Goal: Information Seeking & Learning: Find specific fact

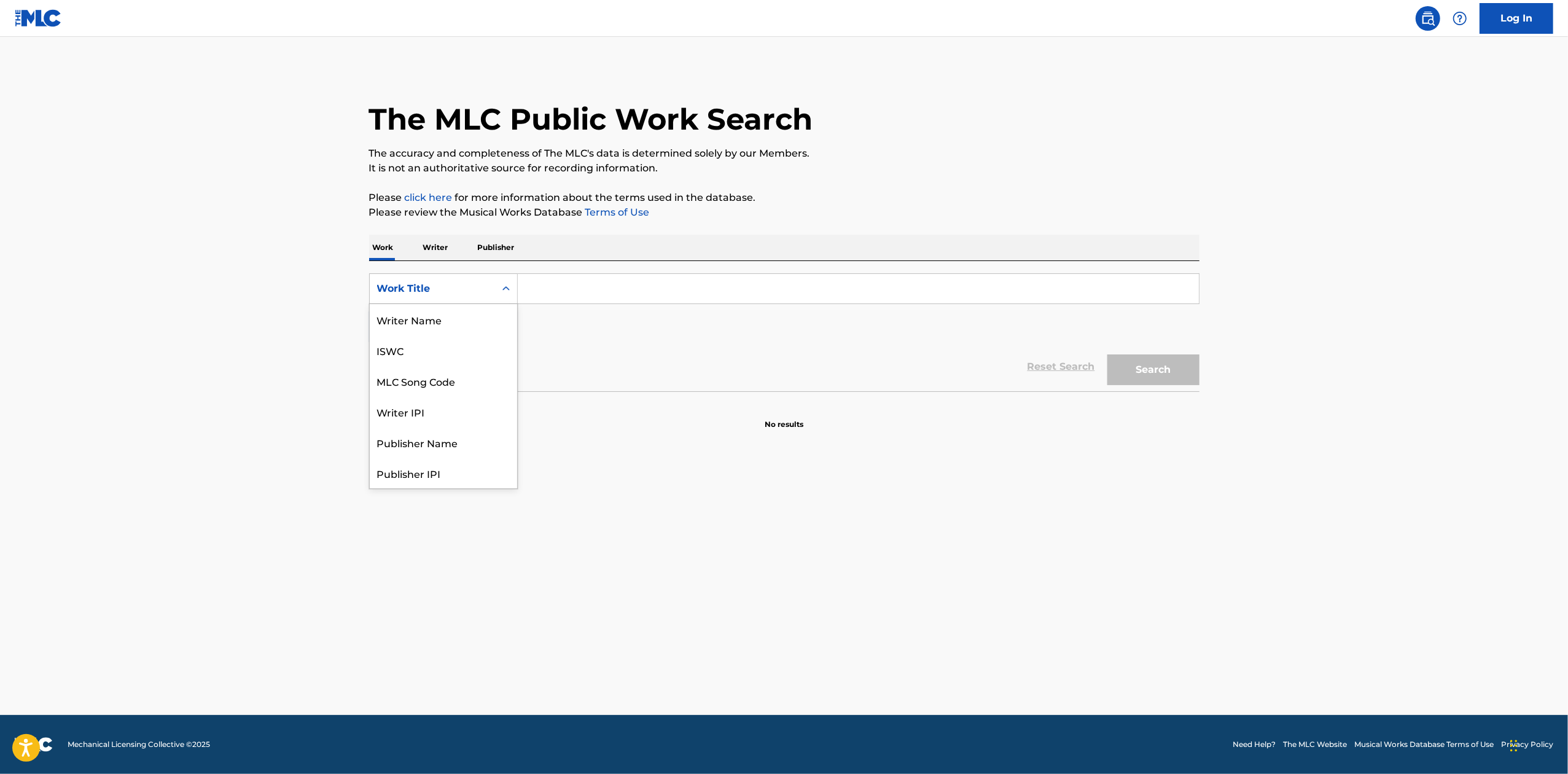
scroll to position [61, 0]
click at [479, 384] on div "Publisher Name" at bounding box center [443, 381] width 148 height 31
click at [555, 296] on input "Search Form" at bounding box center [858, 289] width 681 height 30
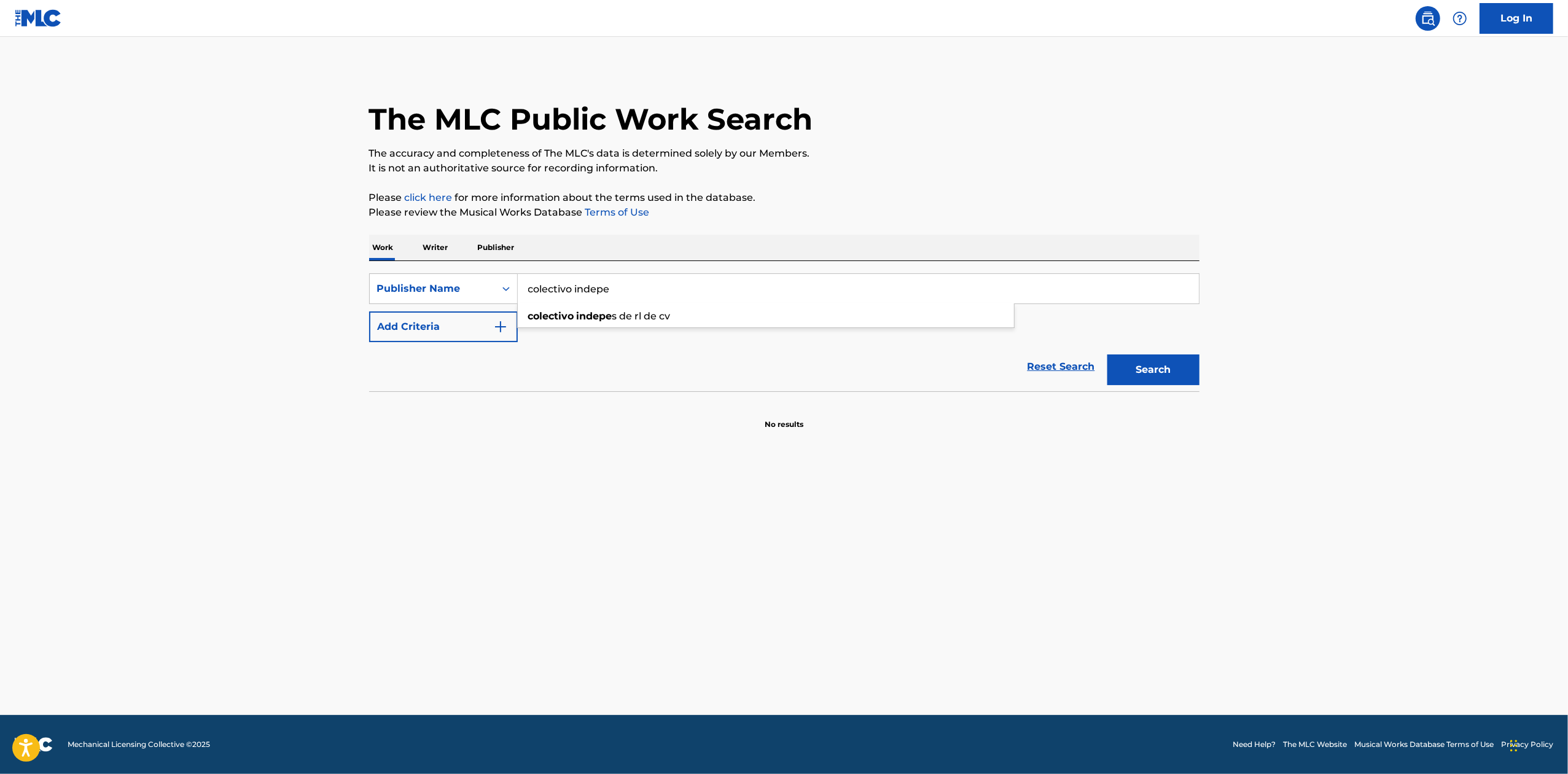
click at [1107, 355] on button "Search" at bounding box center [1153, 370] width 92 height 31
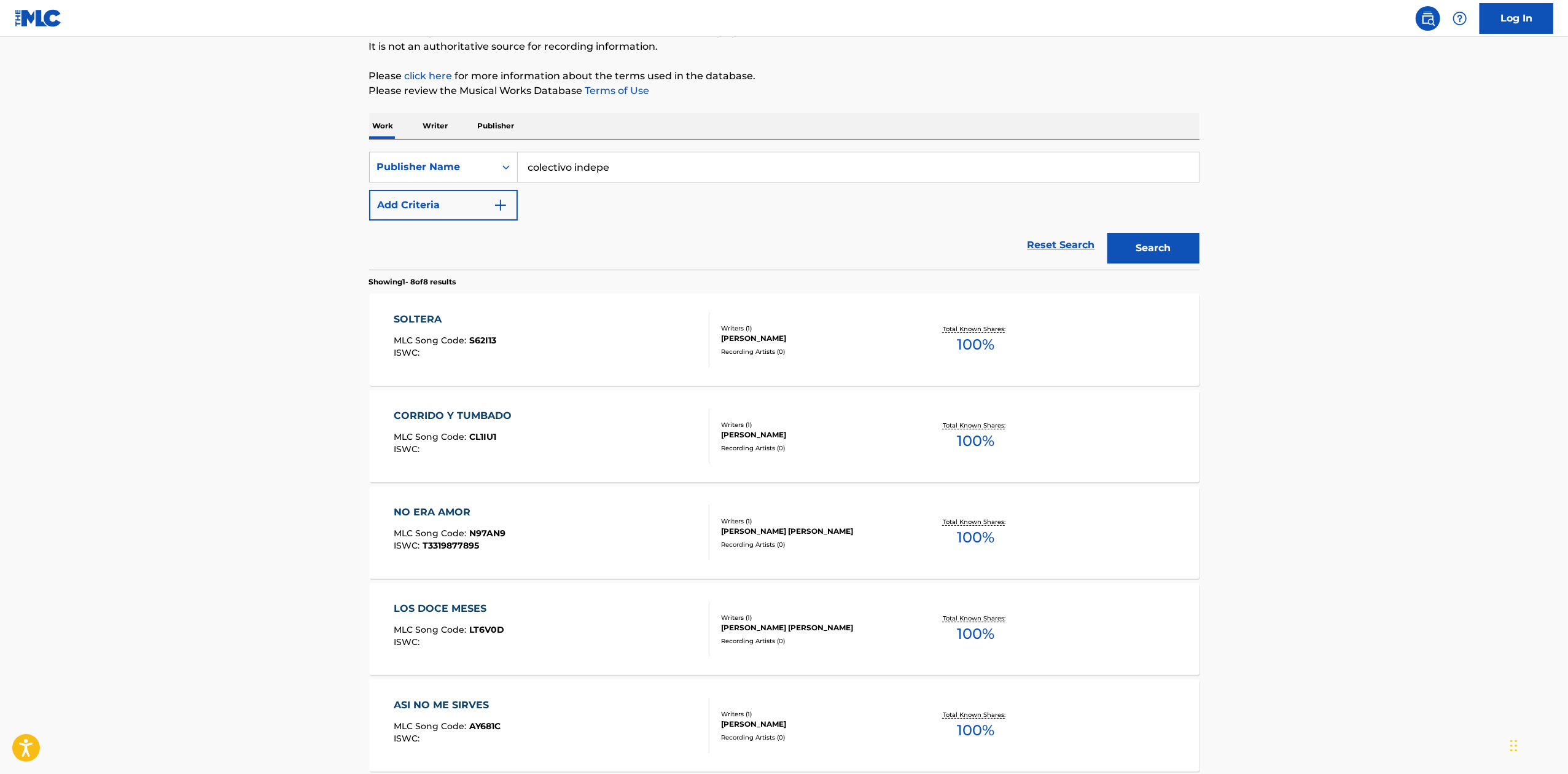
scroll to position [0, 0]
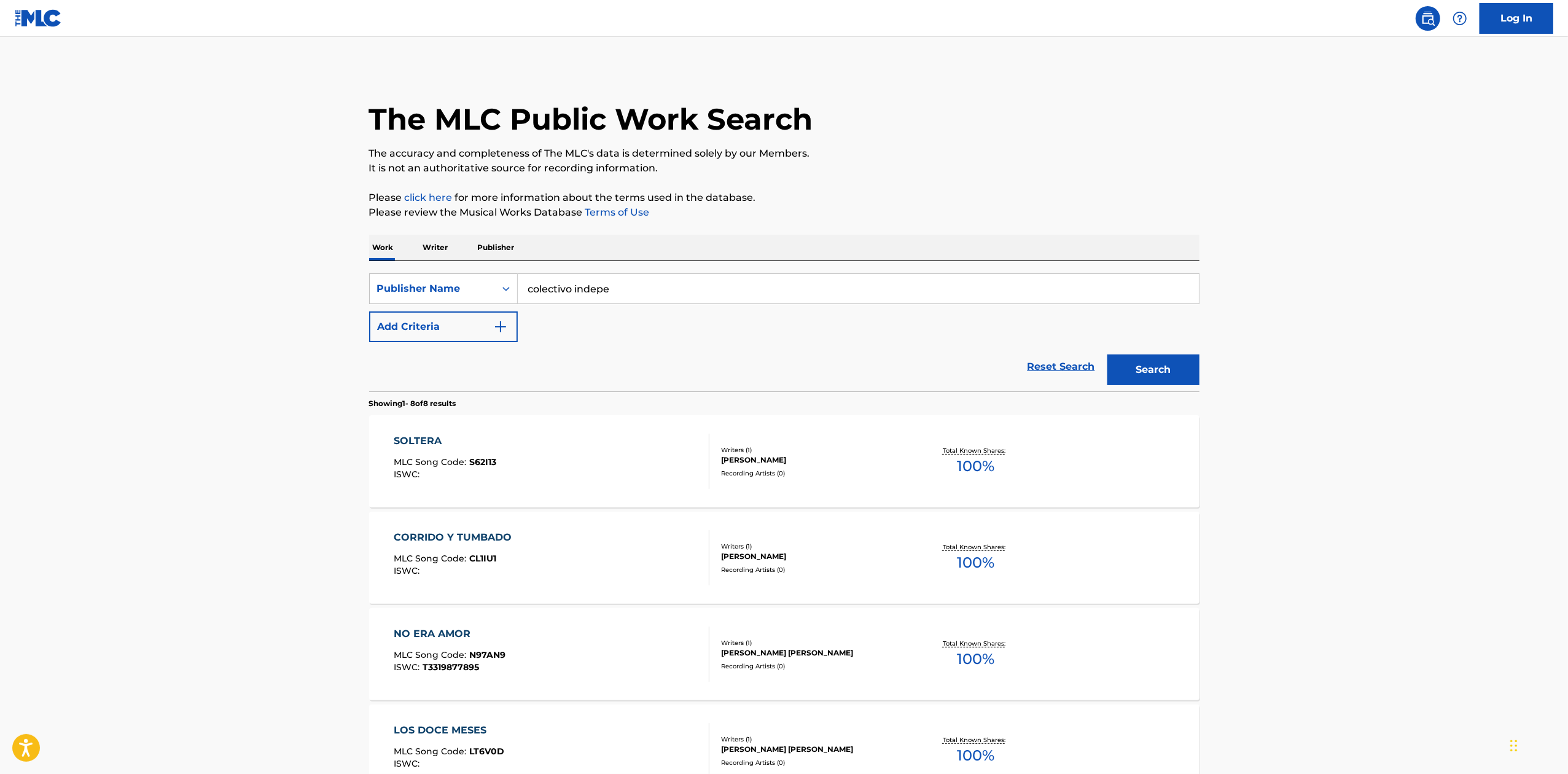
click at [1143, 371] on button "Search" at bounding box center [1153, 370] width 92 height 31
click at [708, 279] on input "colectivo indepe" at bounding box center [858, 289] width 681 height 30
click at [671, 320] on span "s de rl de cv" at bounding box center [641, 316] width 58 height 12
type input "colectivo indepe s de rl de cv"
click at [1169, 373] on button "Search" at bounding box center [1153, 370] width 92 height 31
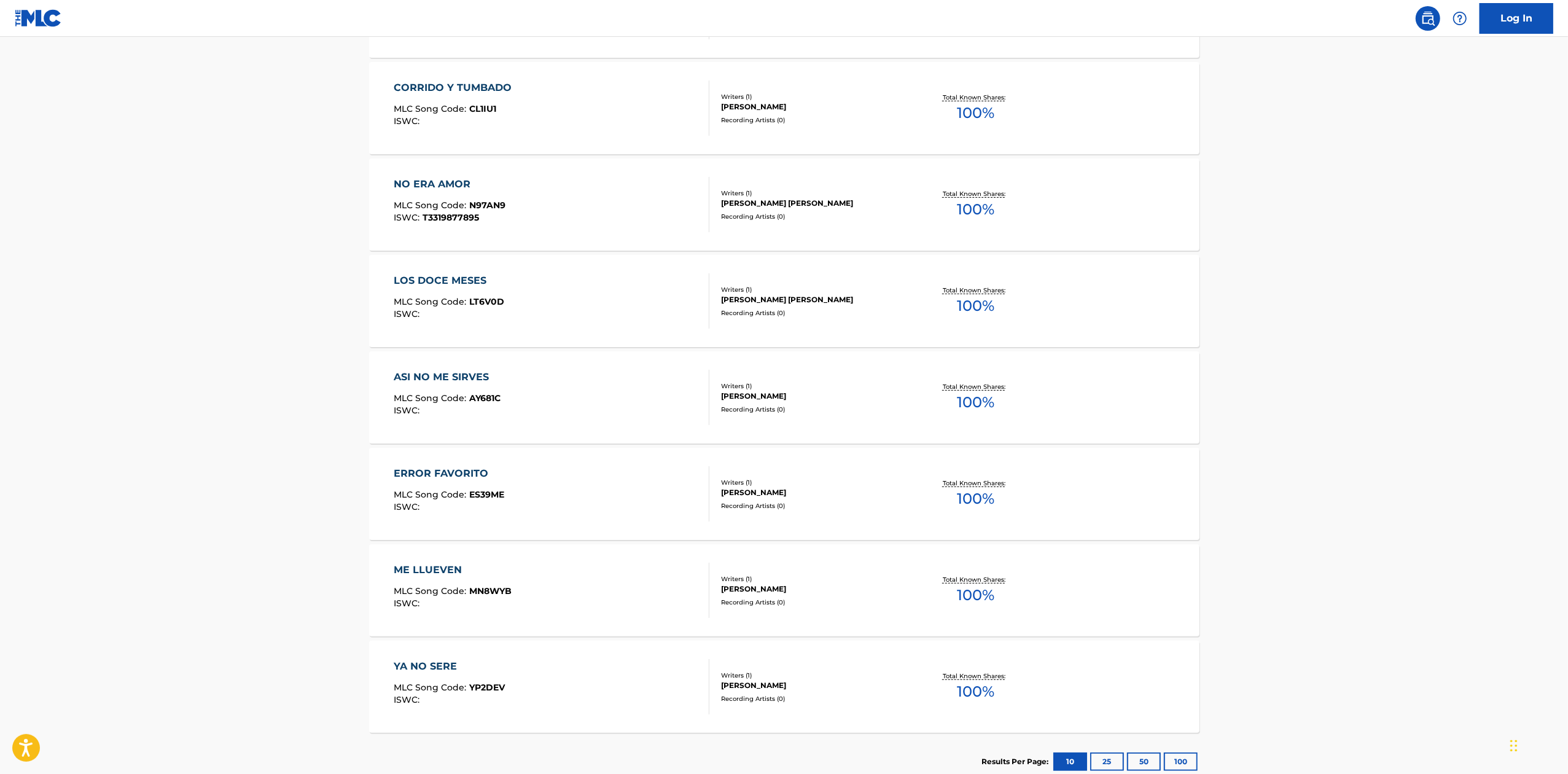
scroll to position [122, 0]
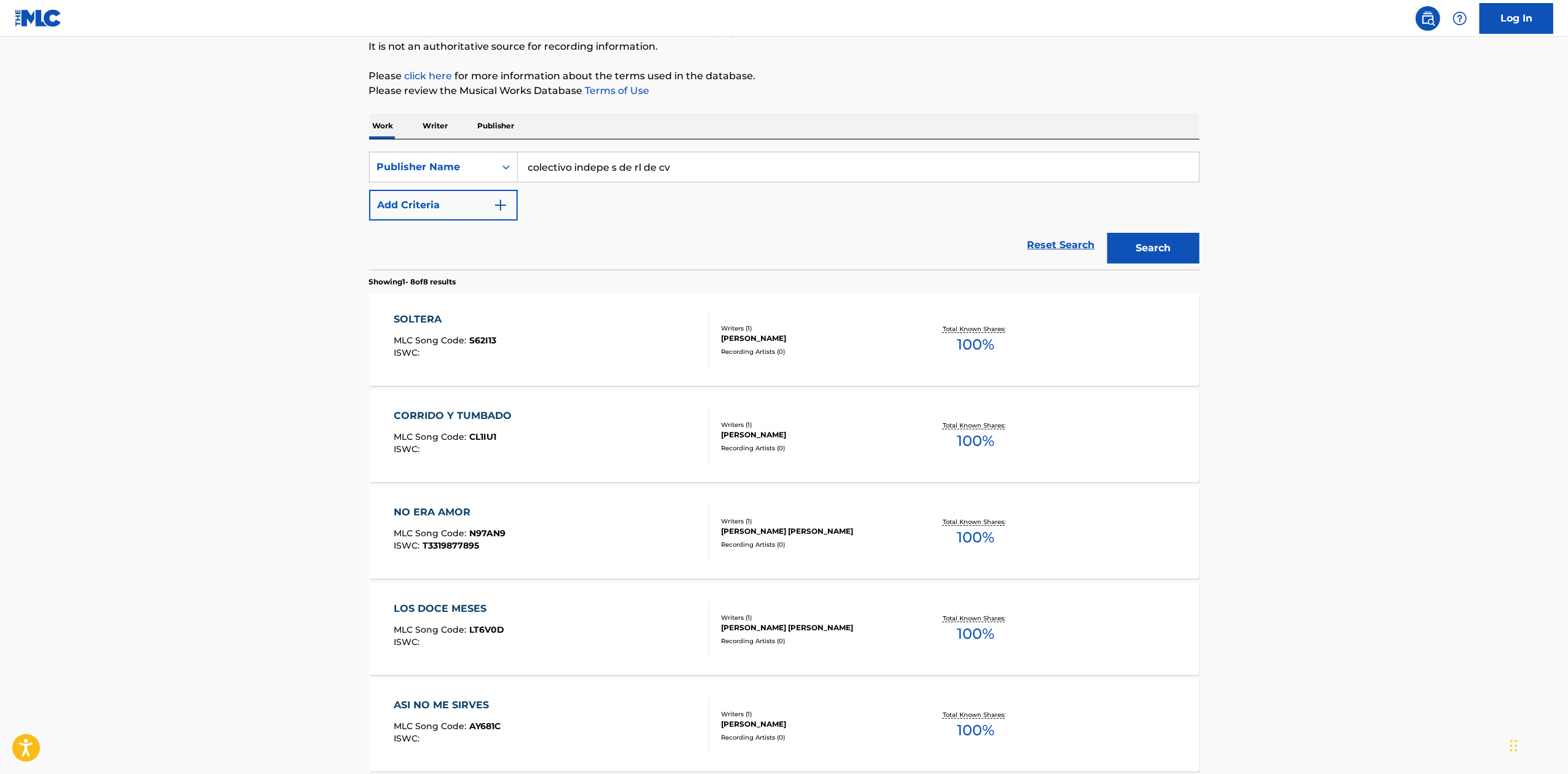
click at [996, 338] on div "Total Known Shares: 100 %" at bounding box center [975, 340] width 138 height 38
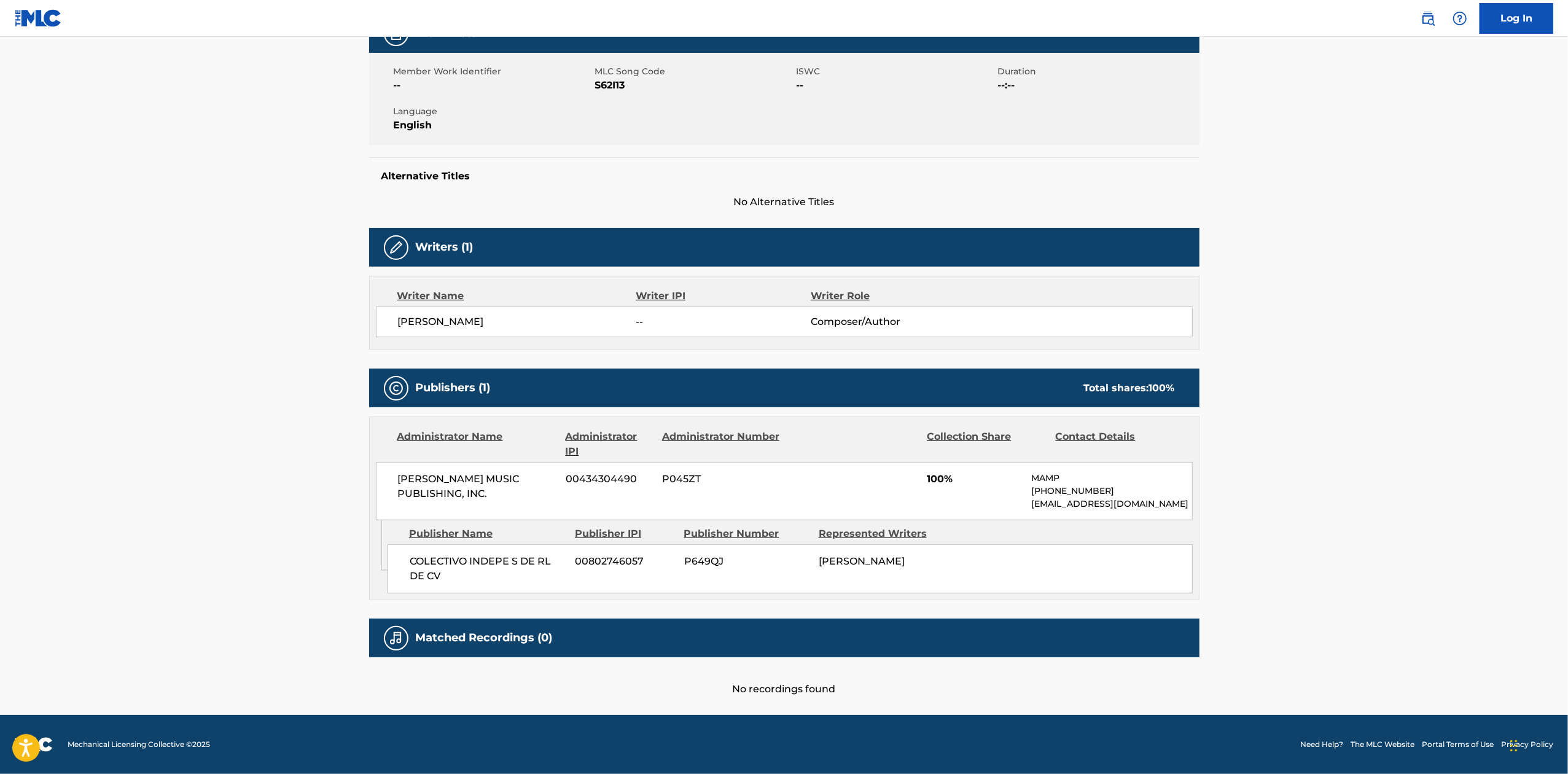
scroll to position [219, 0]
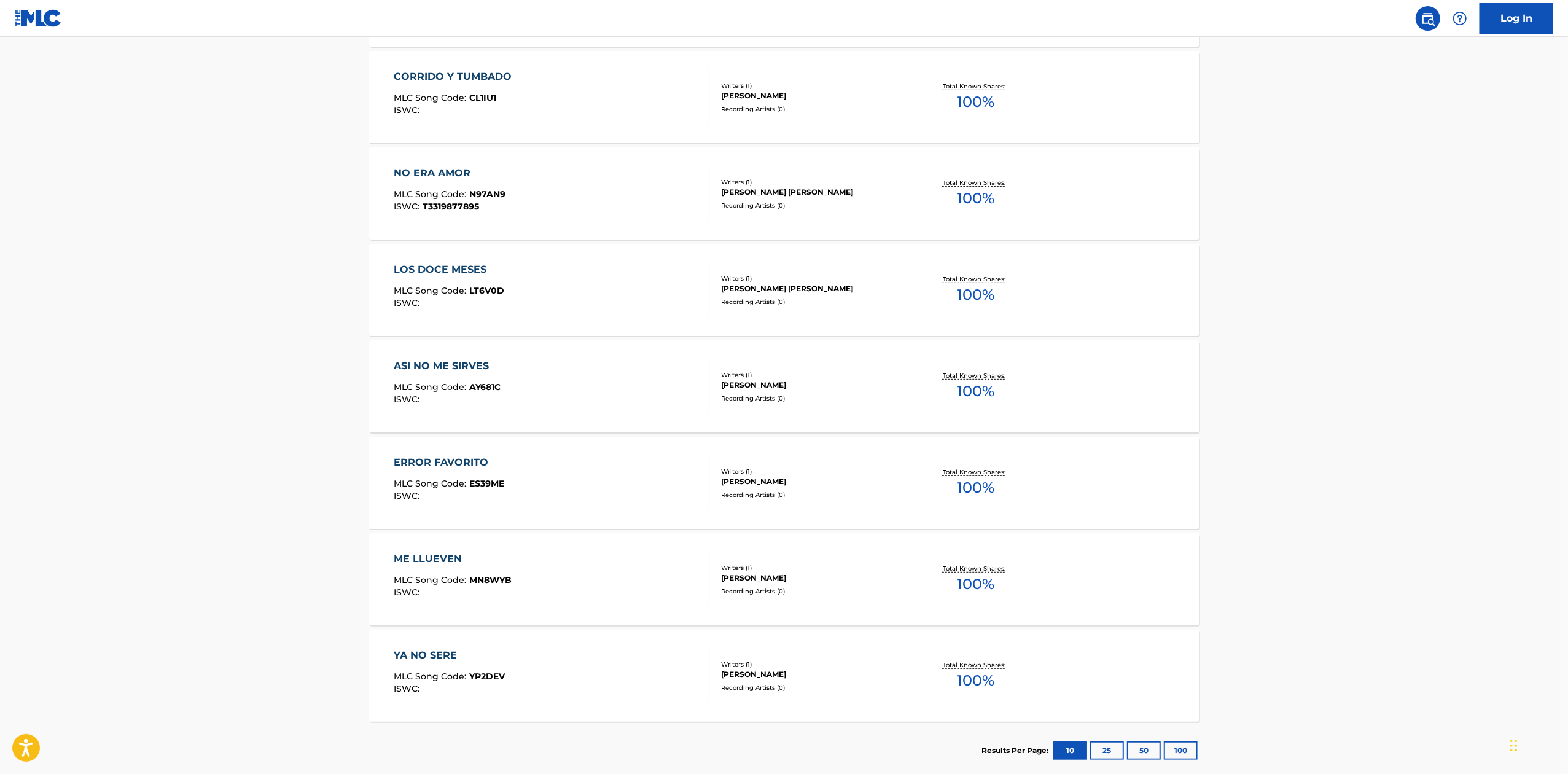
scroll to position [531, 0]
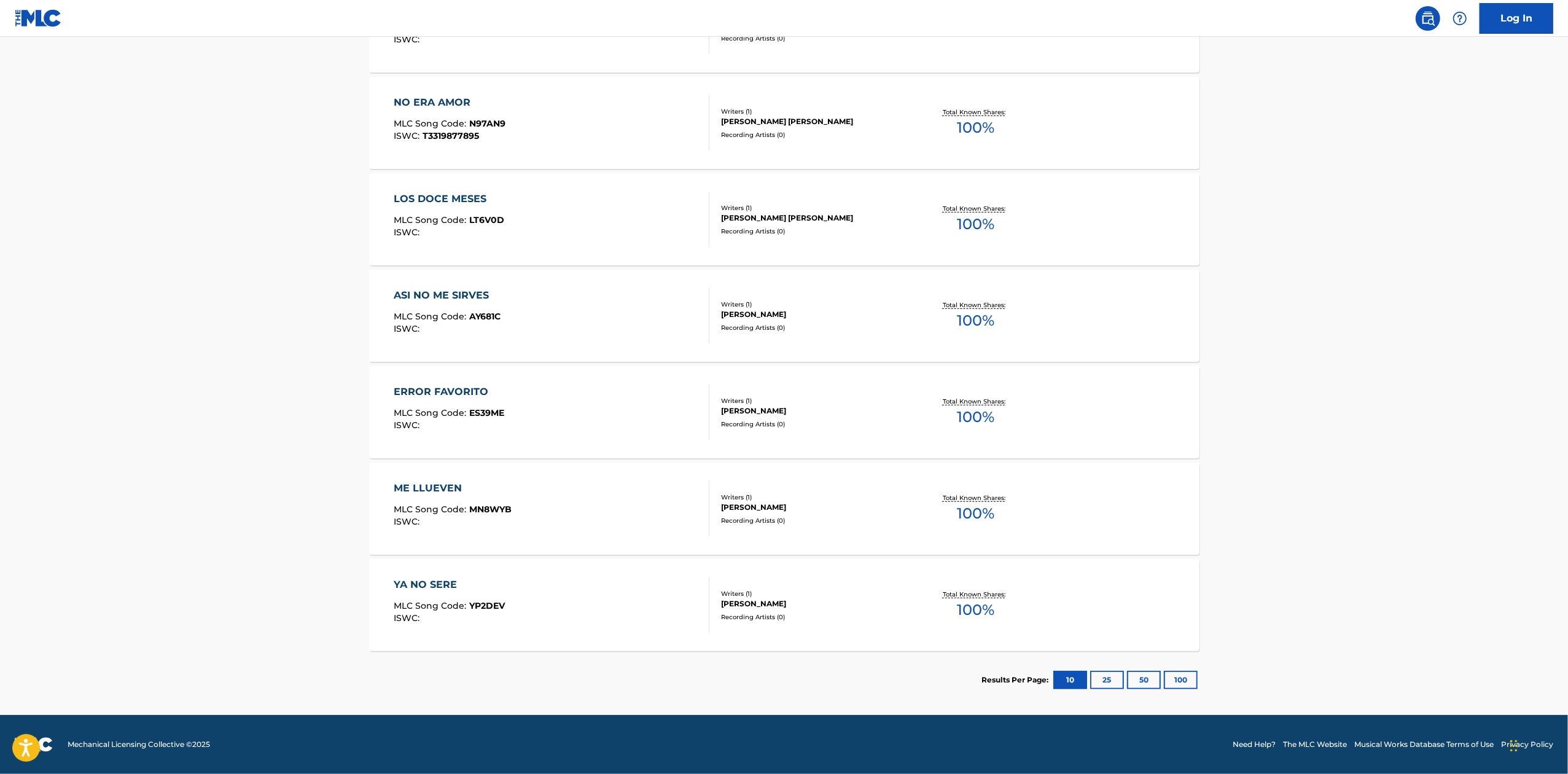
click at [988, 413] on span "100 %" at bounding box center [975, 417] width 38 height 22
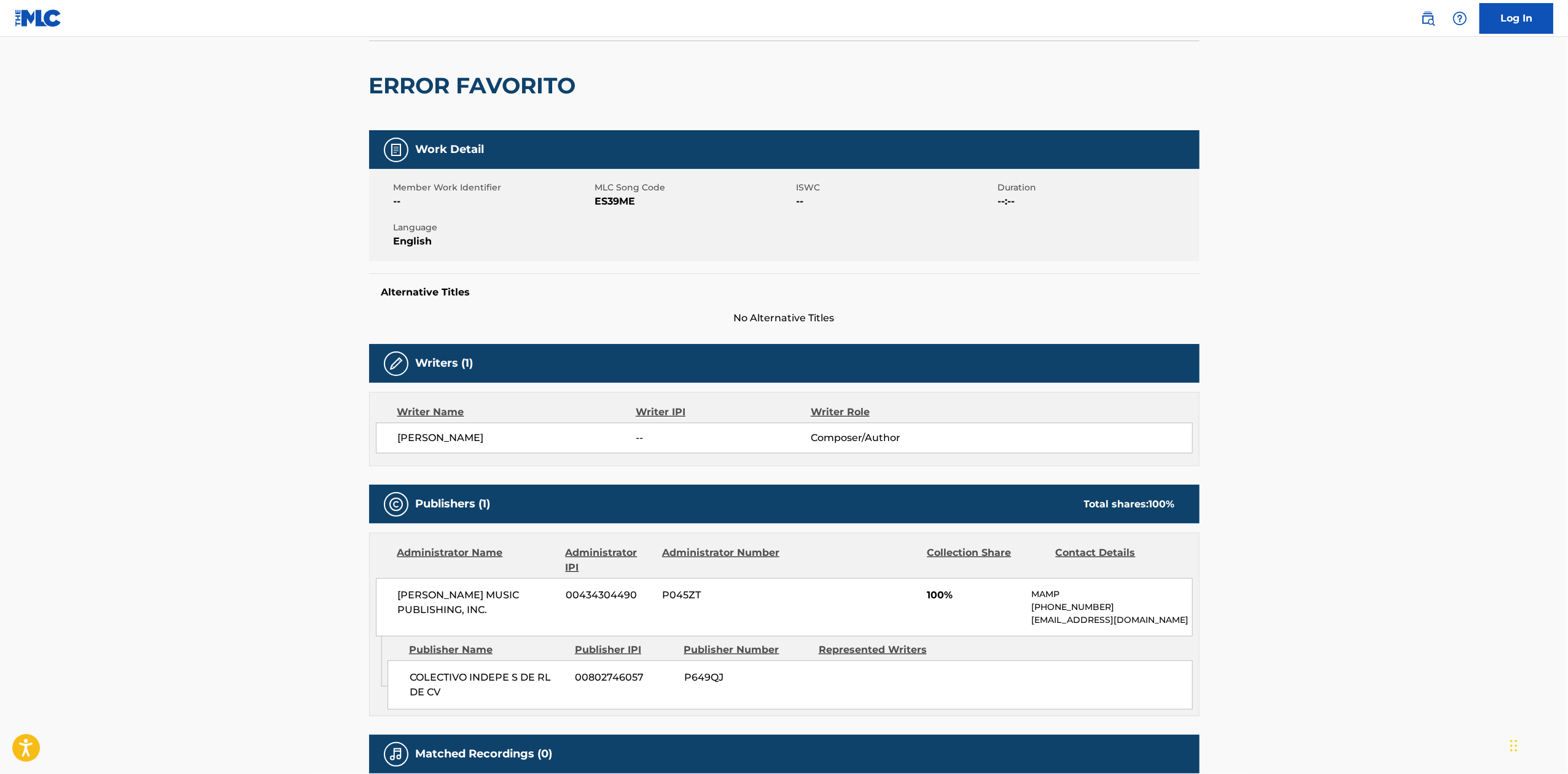
scroll to position [219, 0]
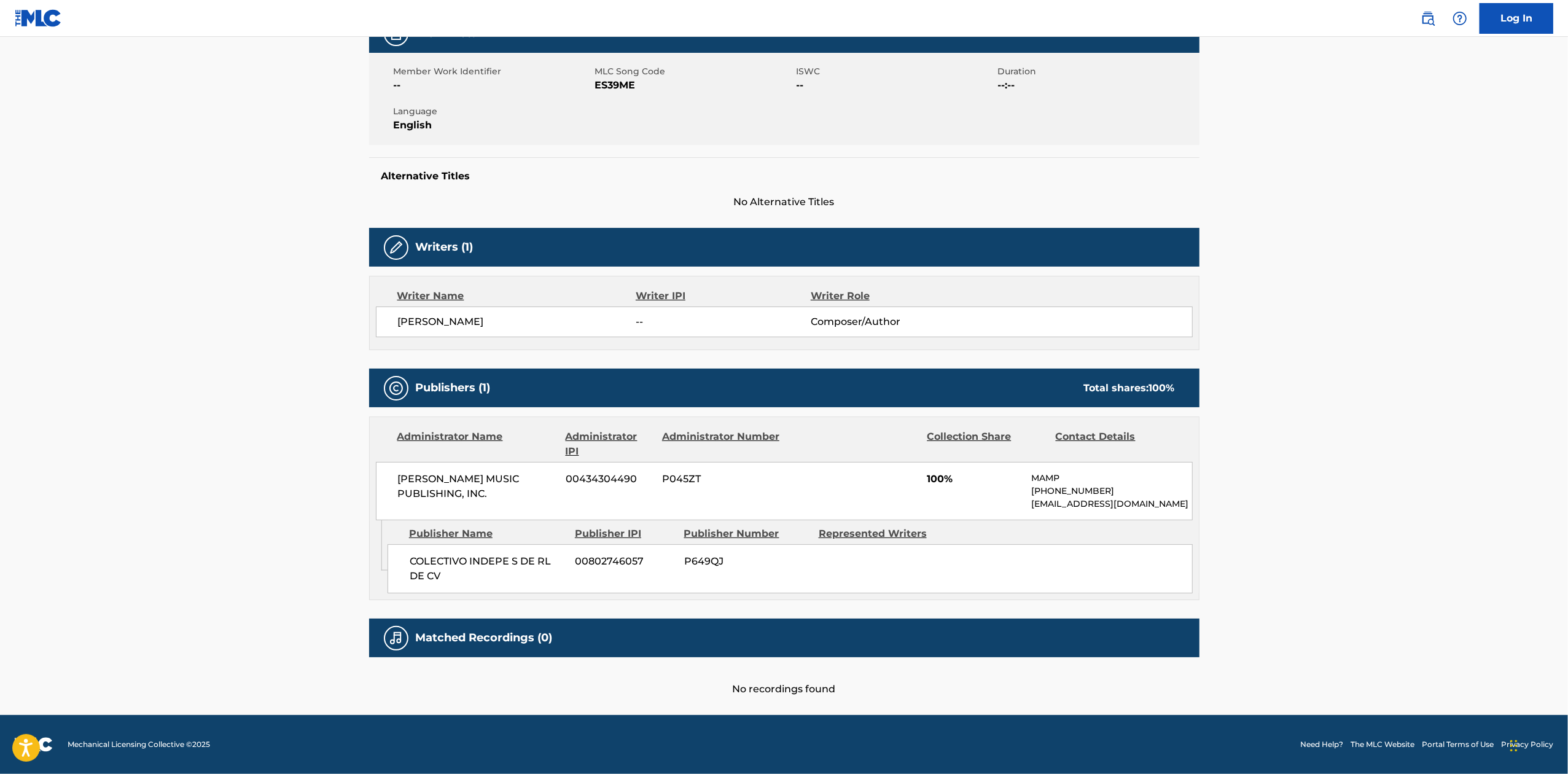
scroll to position [531, 0]
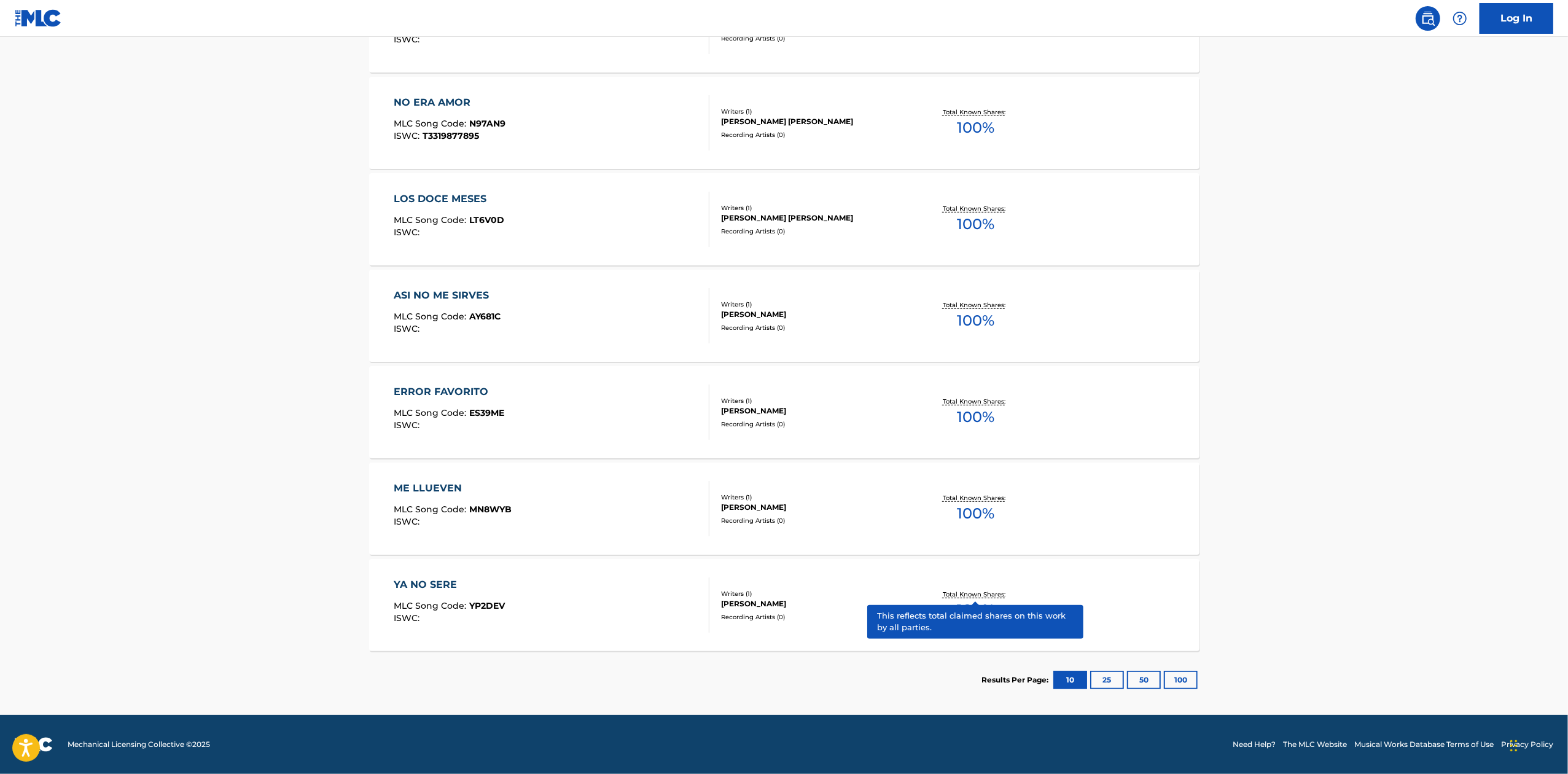
click at [981, 598] on p "Total Known Shares:" at bounding box center [976, 594] width 66 height 9
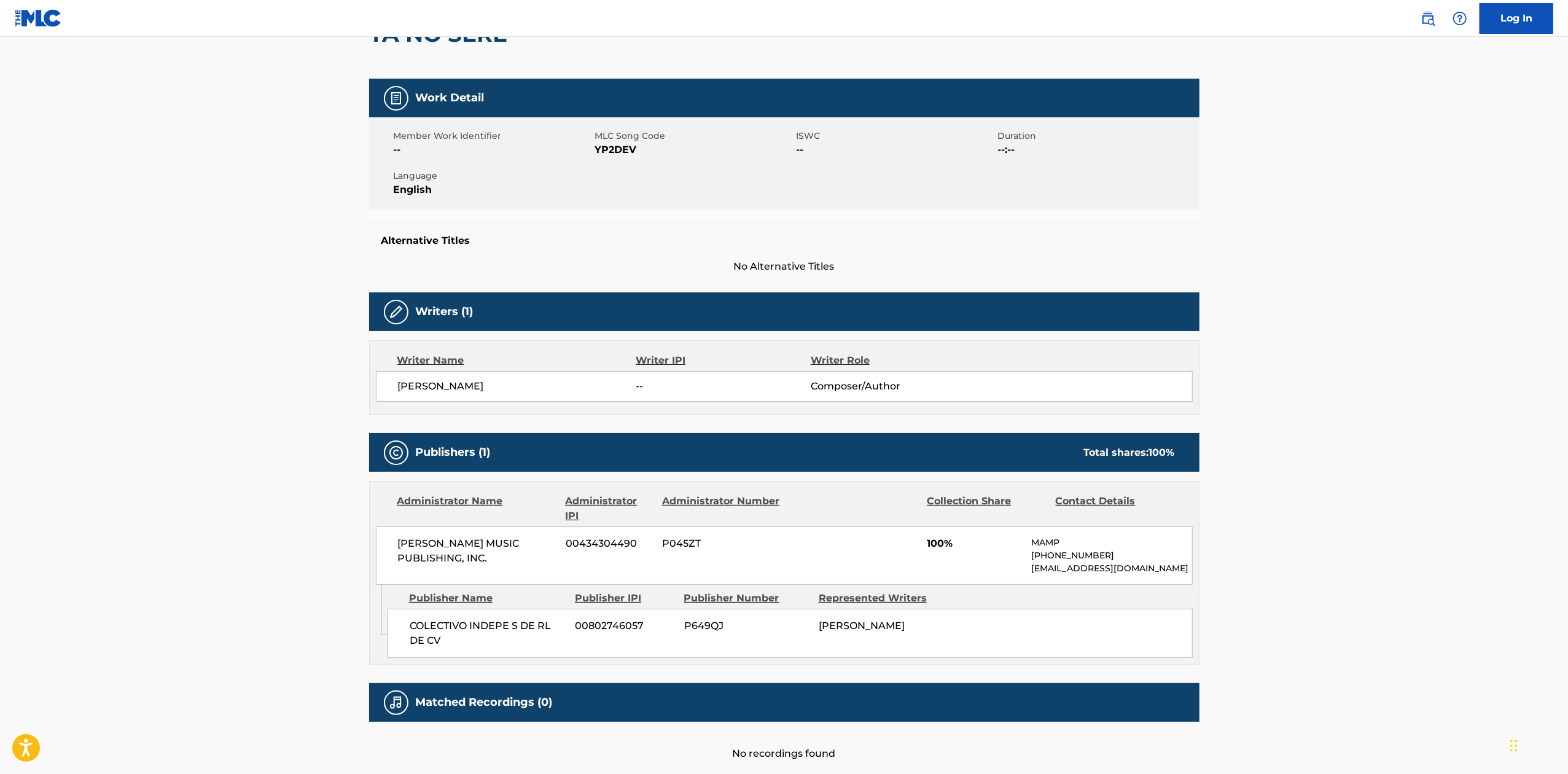
scroll to position [219, 0]
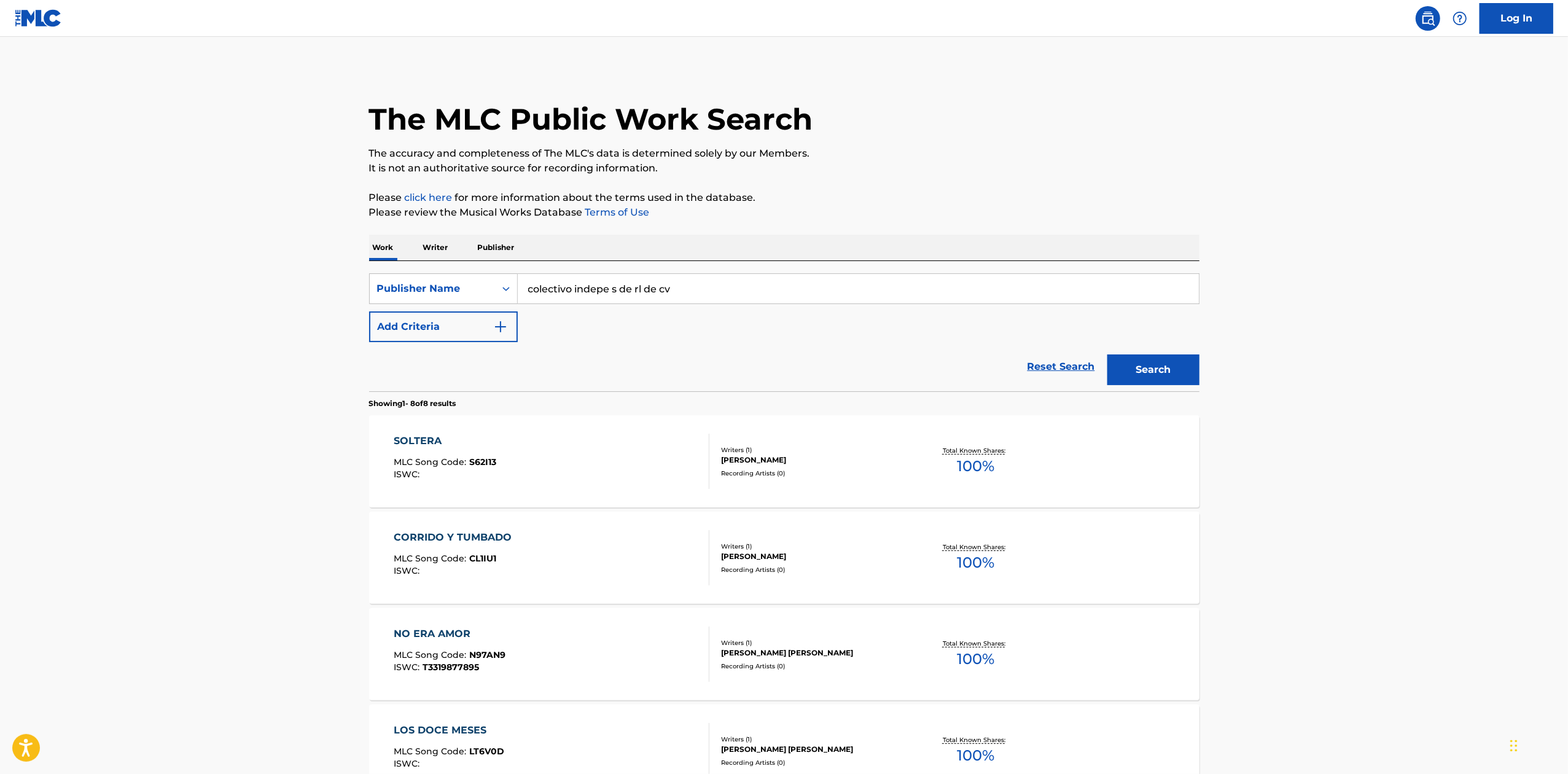
drag, startPoint x: 656, startPoint y: 279, endPoint x: 379, endPoint y: 217, distance: 283.9
click at [379, 217] on div "The MLC Public Work Search The accuracy and completeness of The MLC's data is d…" at bounding box center [784, 654] width 860 height 1173
paste input "[PERSON_NAME]/CORRIDO DE [PERSON_NAME]"
drag, startPoint x: 652, startPoint y: 291, endPoint x: 1027, endPoint y: 291, distance: 375.0
click at [1027, 291] on input "[PERSON_NAME]/CORRIDO DE [PERSON_NAME]" at bounding box center [858, 289] width 681 height 30
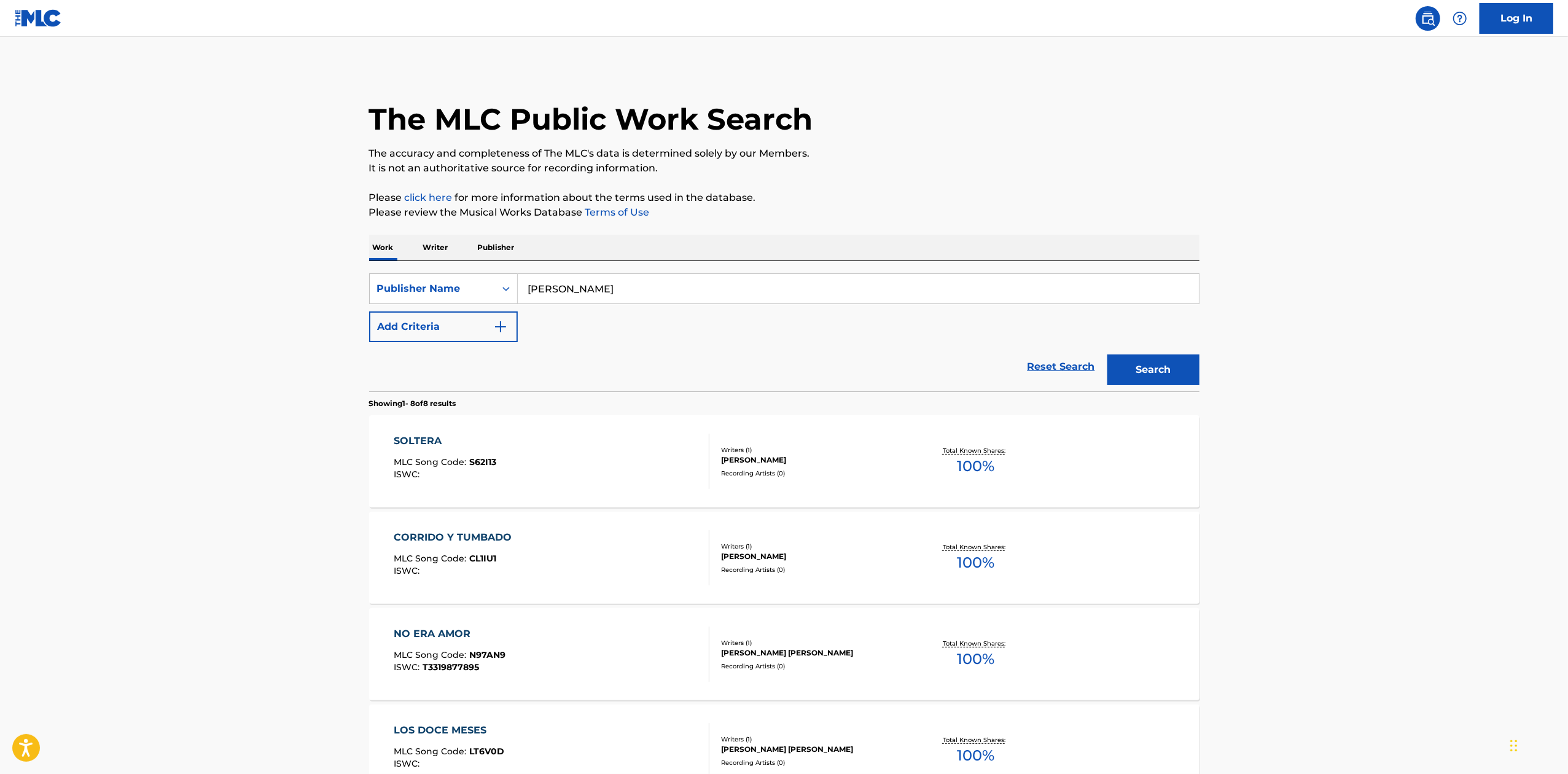
type input "[PERSON_NAME]"
click at [1107, 355] on button "Search" at bounding box center [1153, 370] width 92 height 31
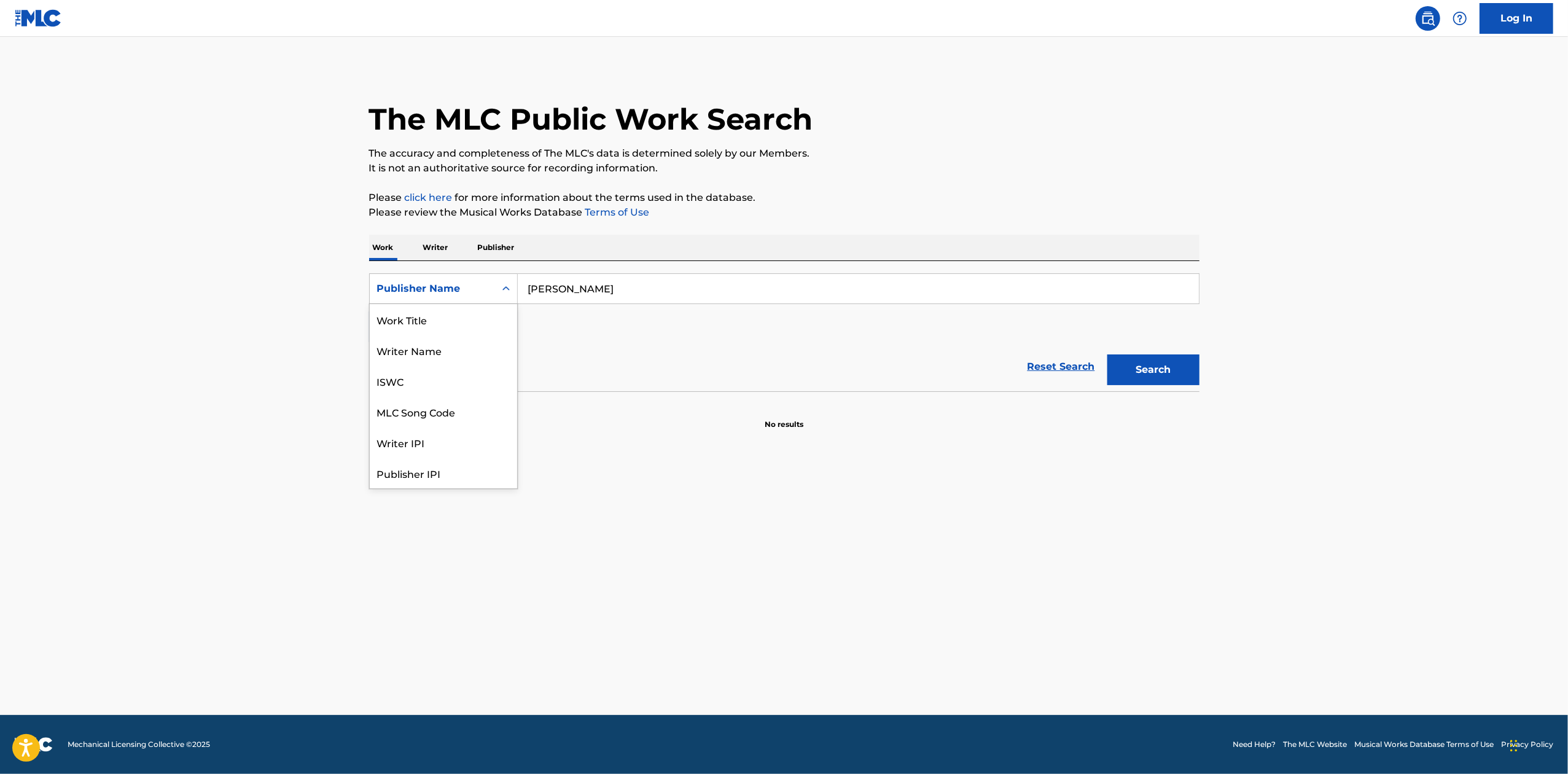
click at [462, 287] on div "Publisher Name" at bounding box center [432, 288] width 111 height 14
click at [429, 324] on div "Work Title" at bounding box center [443, 319] width 148 height 31
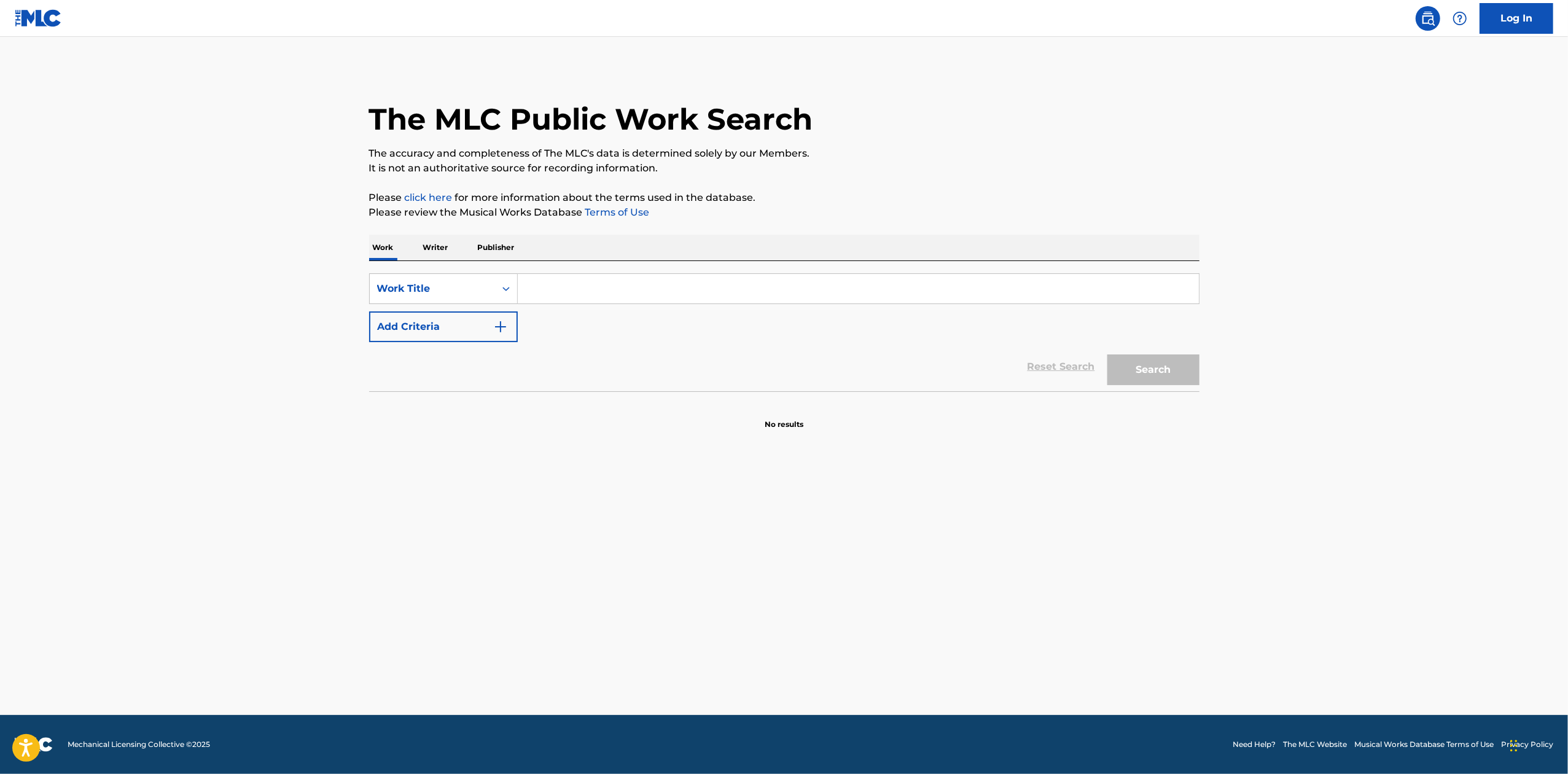
click at [607, 295] on input "Search Form" at bounding box center [858, 289] width 681 height 30
paste input "[PERSON_NAME]/CORRIDO DE [PERSON_NAME]"
drag, startPoint x: 650, startPoint y: 287, endPoint x: 1261, endPoint y: 288, distance: 611.0
click at [1261, 288] on main "The MLC Public Work Search The accuracy and completeness of The MLC's data is d…" at bounding box center [784, 376] width 1568 height 678
type input "[PERSON_NAME]"
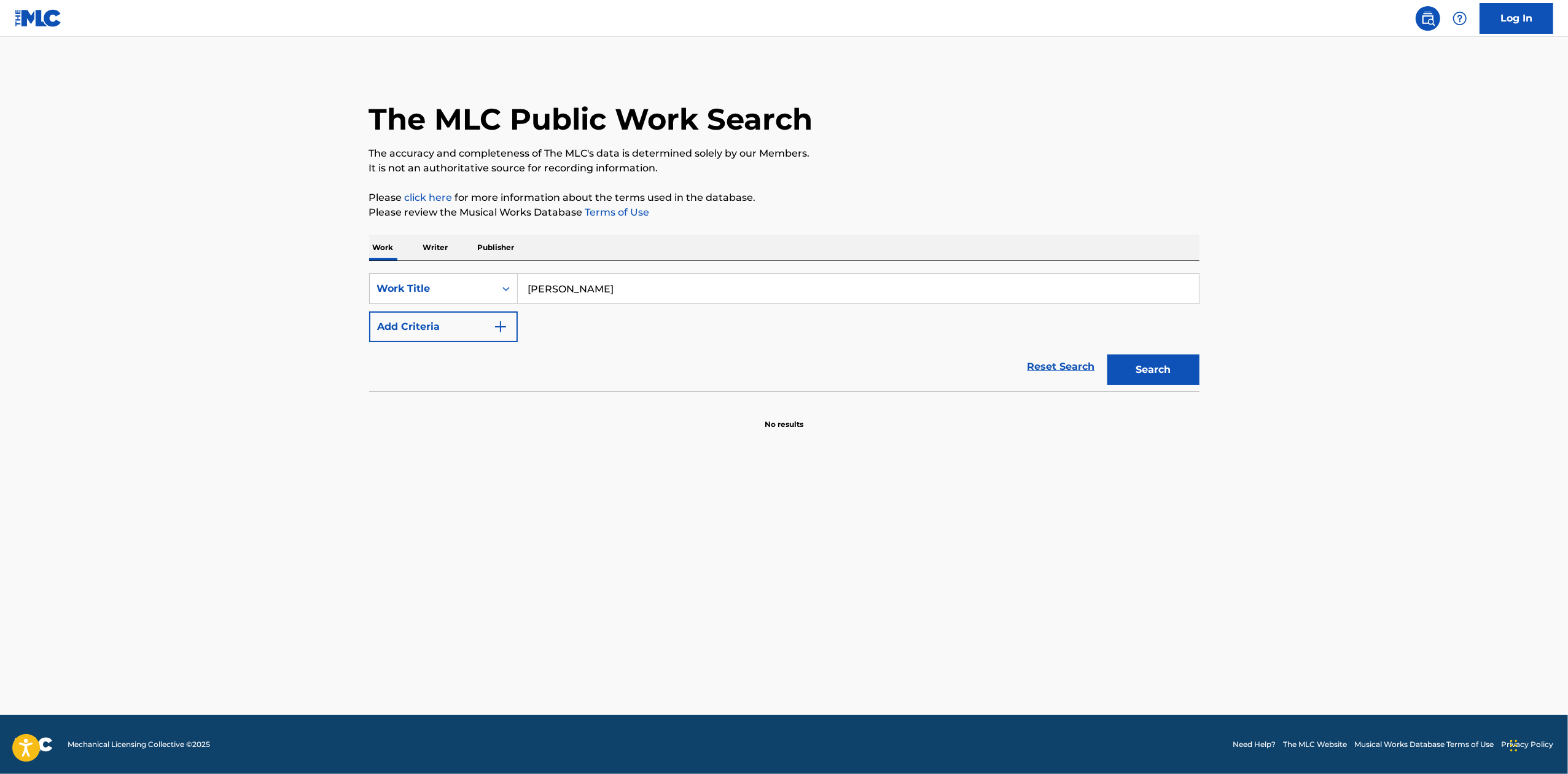
click at [1107, 355] on button "Search" at bounding box center [1153, 370] width 92 height 31
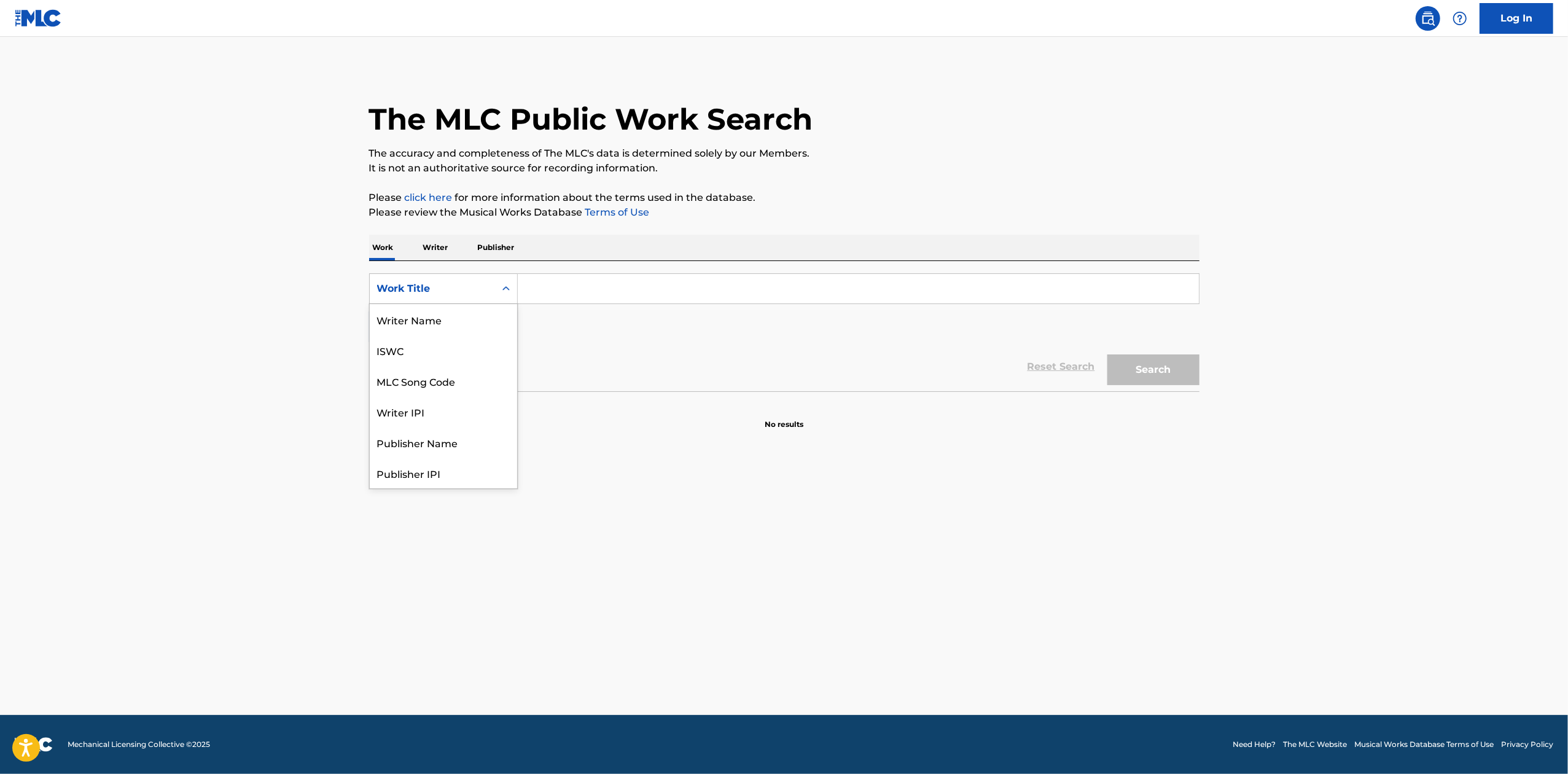
click at [411, 283] on div "Work Title" at bounding box center [432, 288] width 111 height 14
click at [441, 387] on div "Publisher Name" at bounding box center [443, 381] width 148 height 31
click at [544, 298] on input "Search Form" at bounding box center [858, 289] width 681 height 30
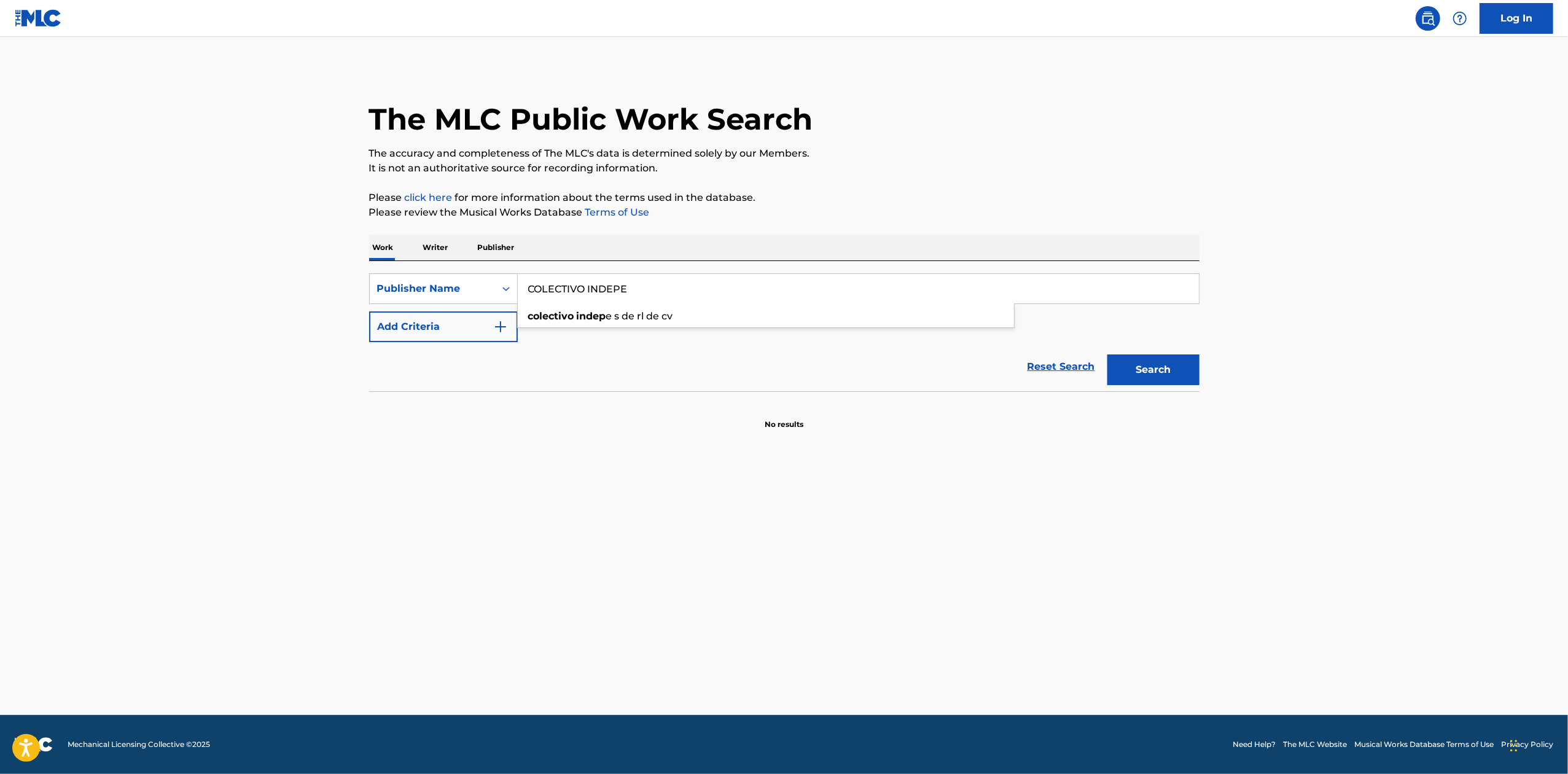
type input "COLECTIVO INDEPE"
click at [1107, 355] on button "Search" at bounding box center [1153, 370] width 92 height 31
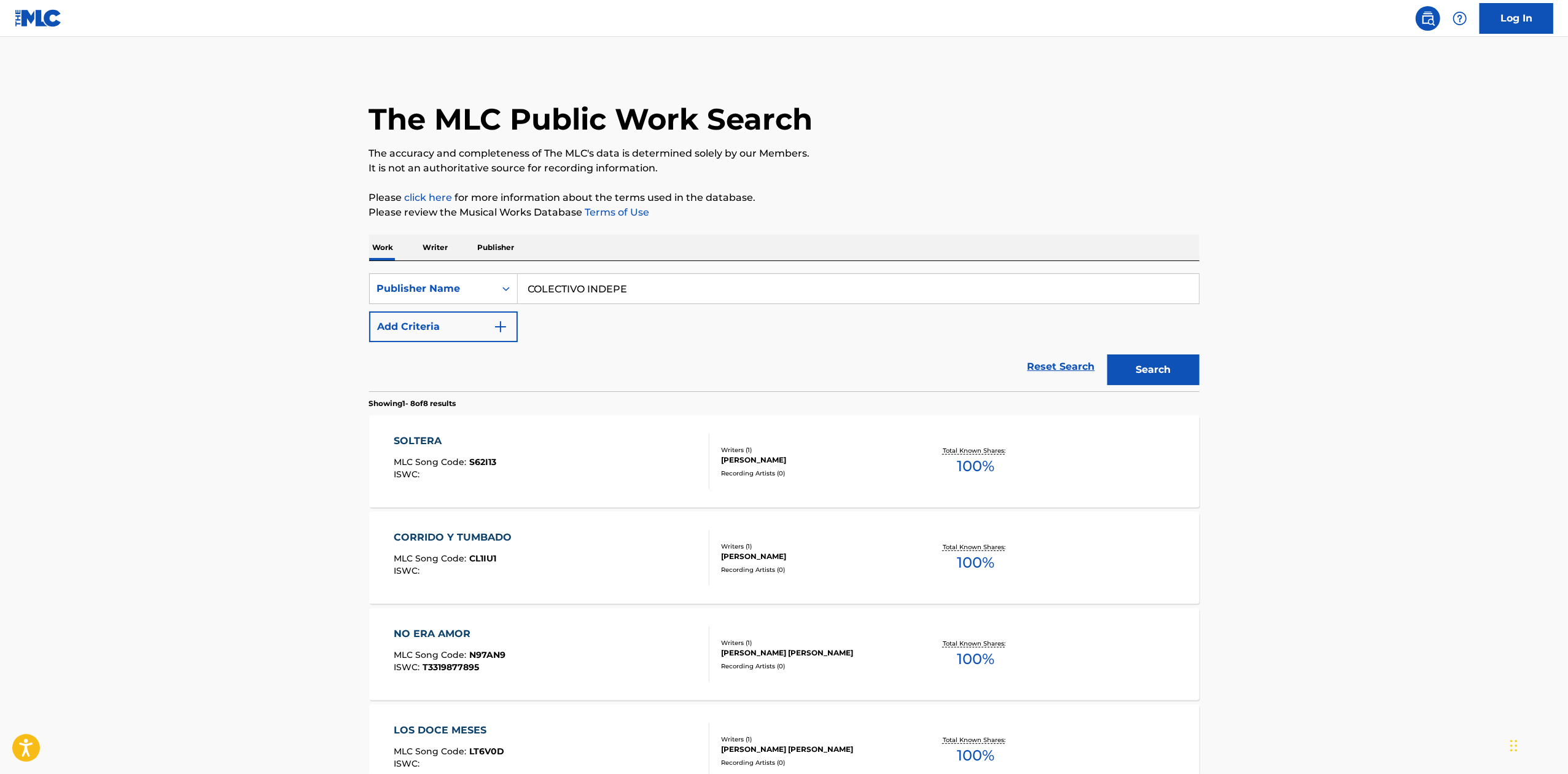
click at [967, 458] on span "100 %" at bounding box center [975, 466] width 38 height 22
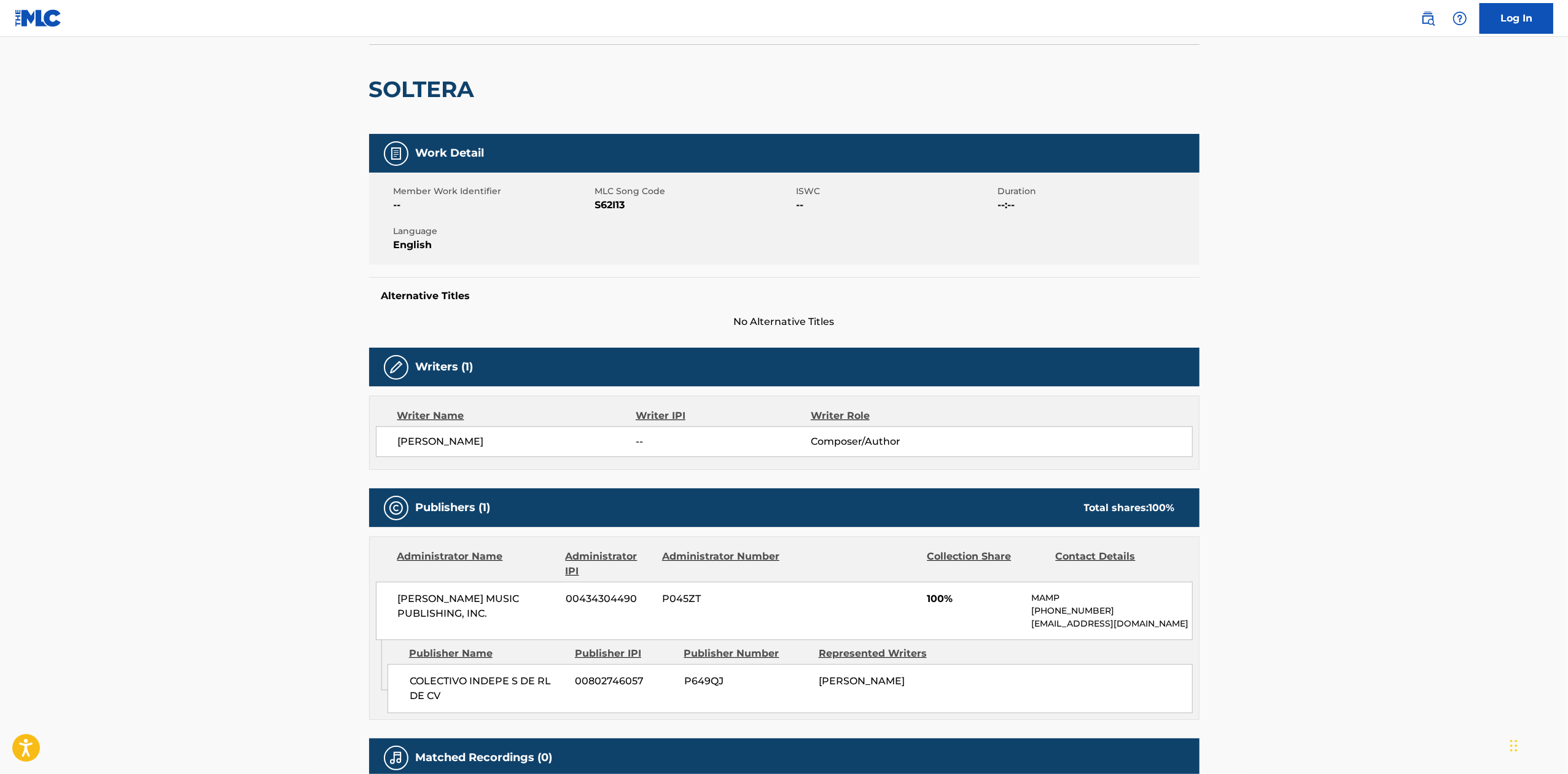
scroll to position [219, 0]
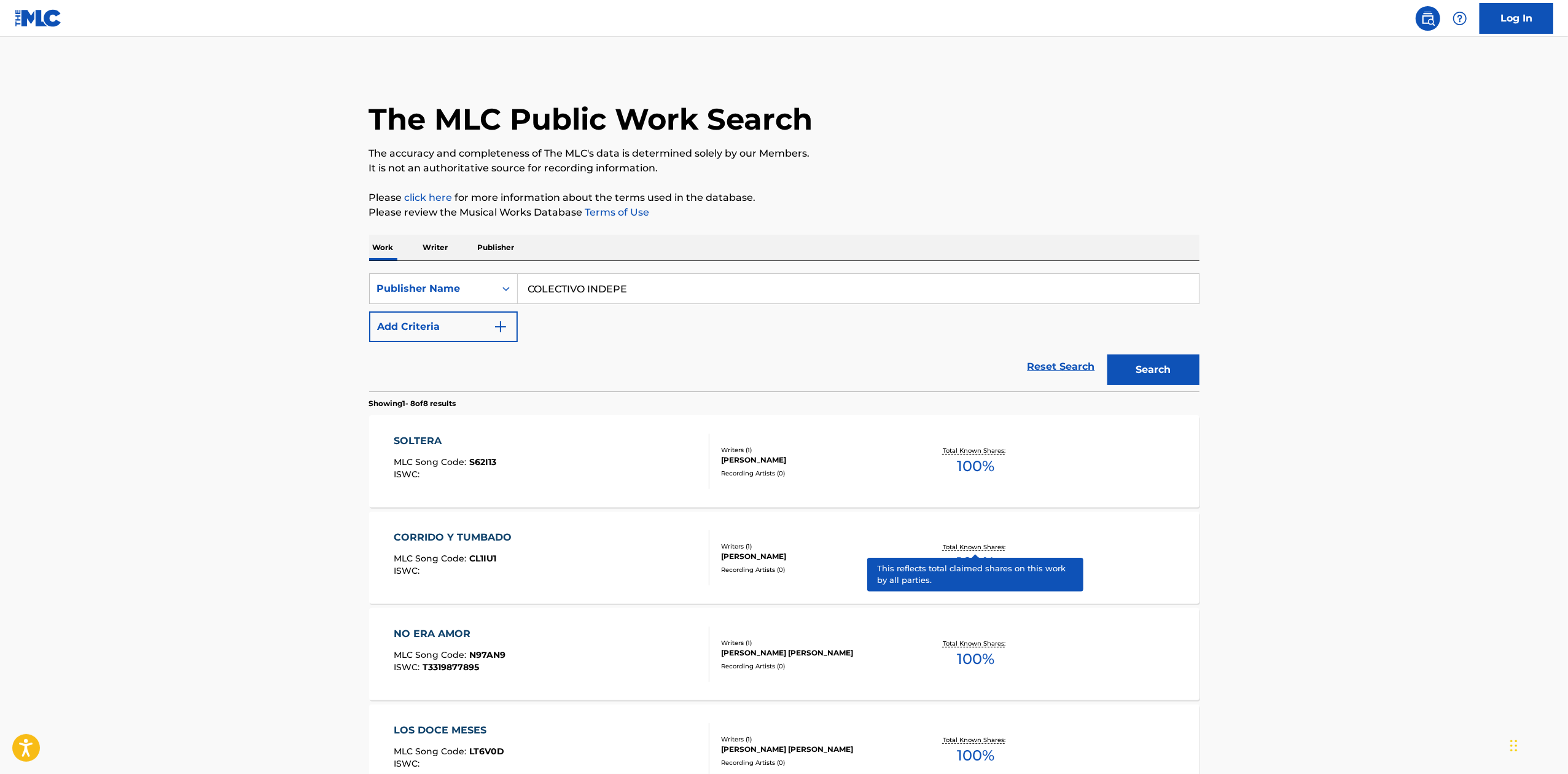
click at [967, 544] on p "Total Known Shares:" at bounding box center [976, 546] width 66 height 9
click at [975, 659] on span "100 %" at bounding box center [975, 659] width 38 height 22
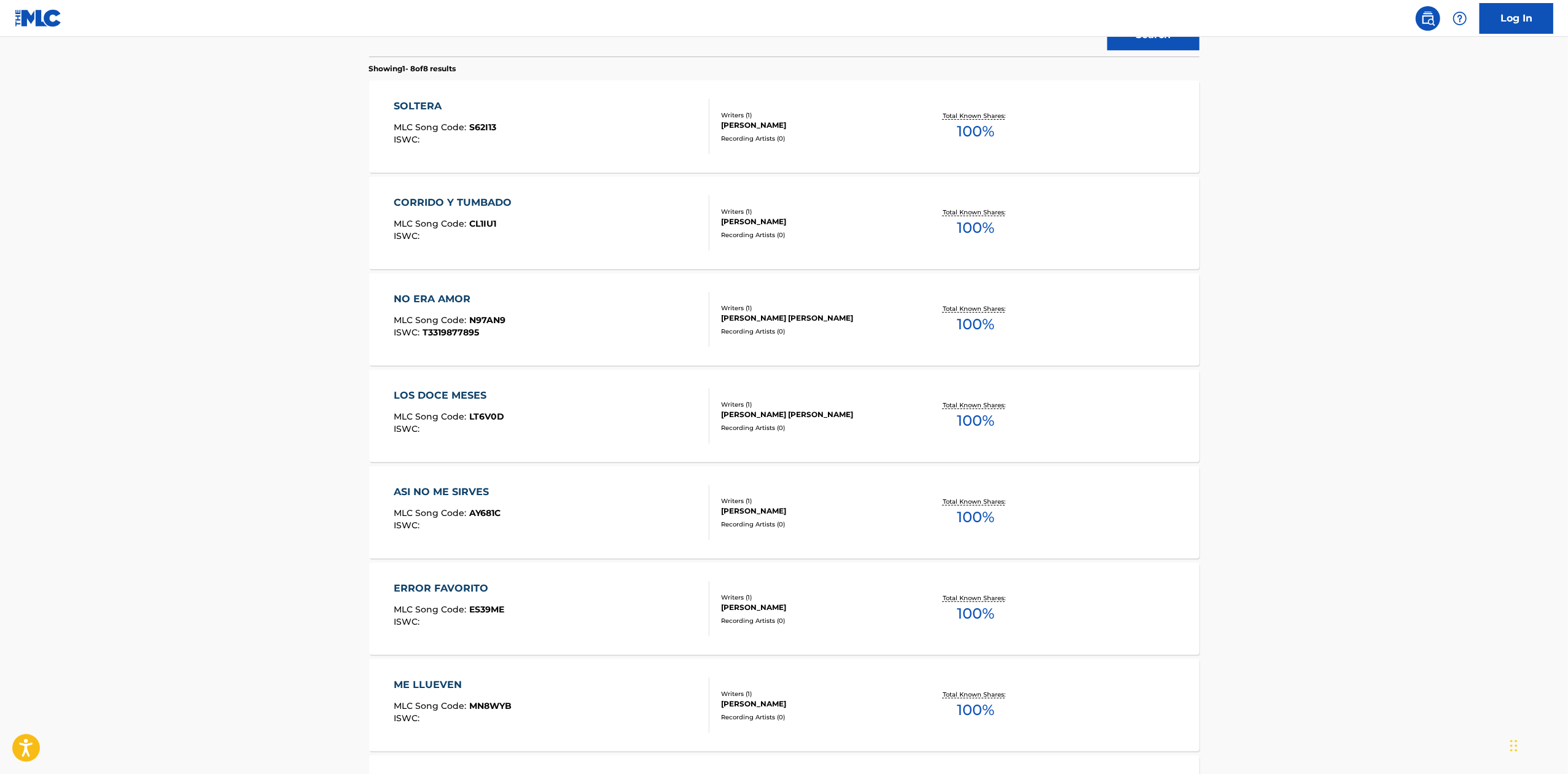
scroll to position [409, 0]
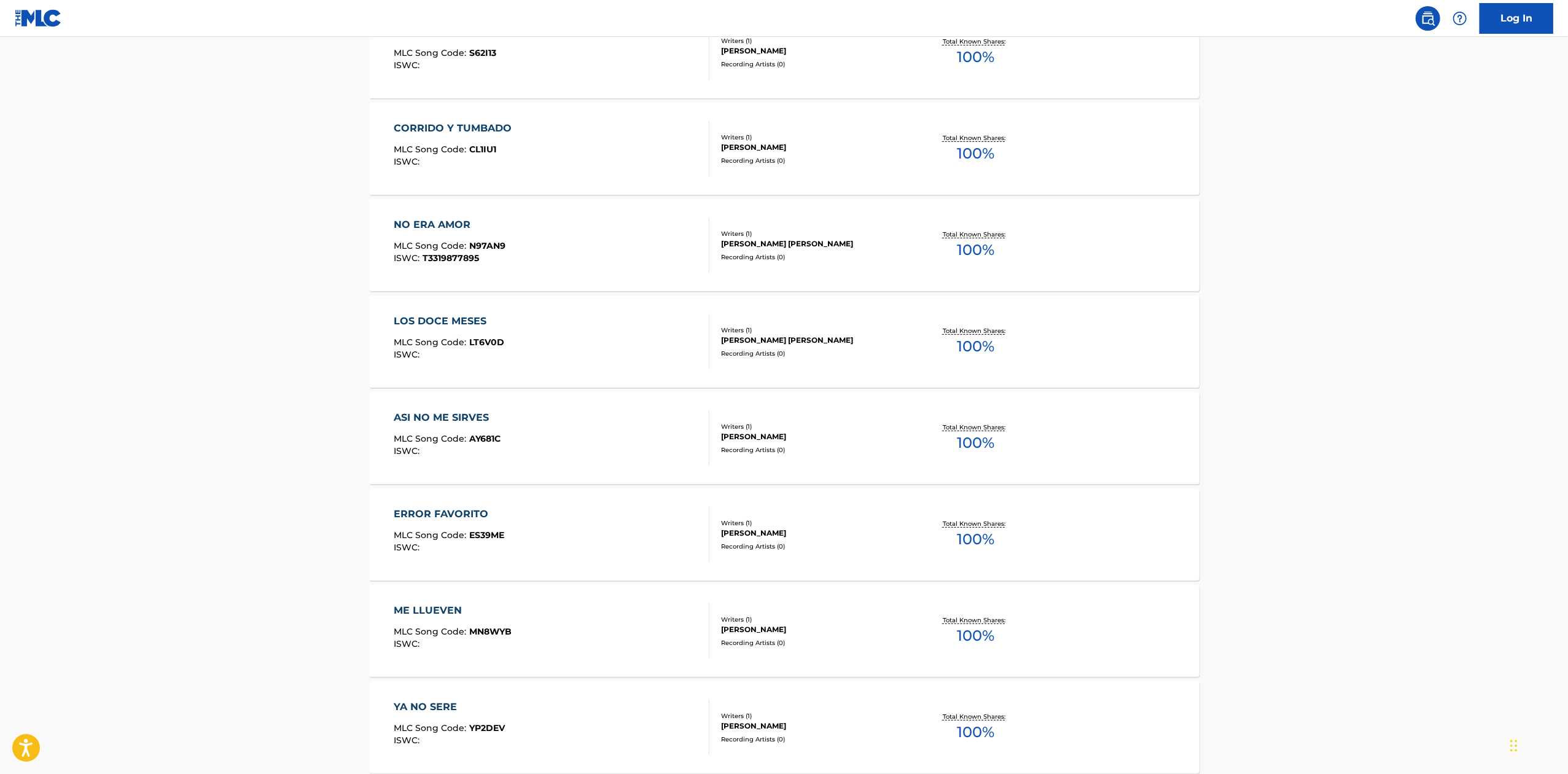
click at [972, 344] on span "100 %" at bounding box center [975, 346] width 38 height 22
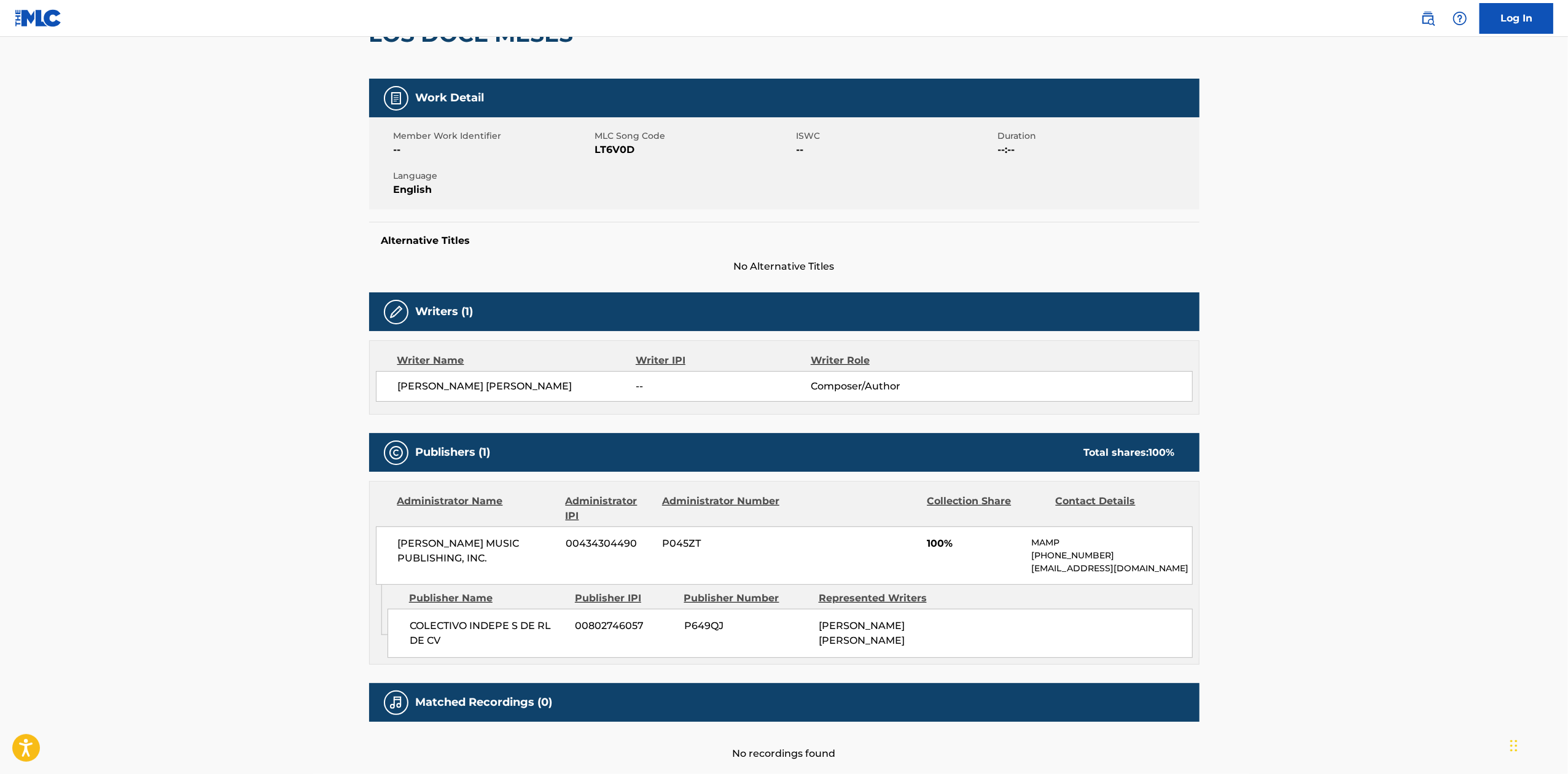
scroll to position [219, 0]
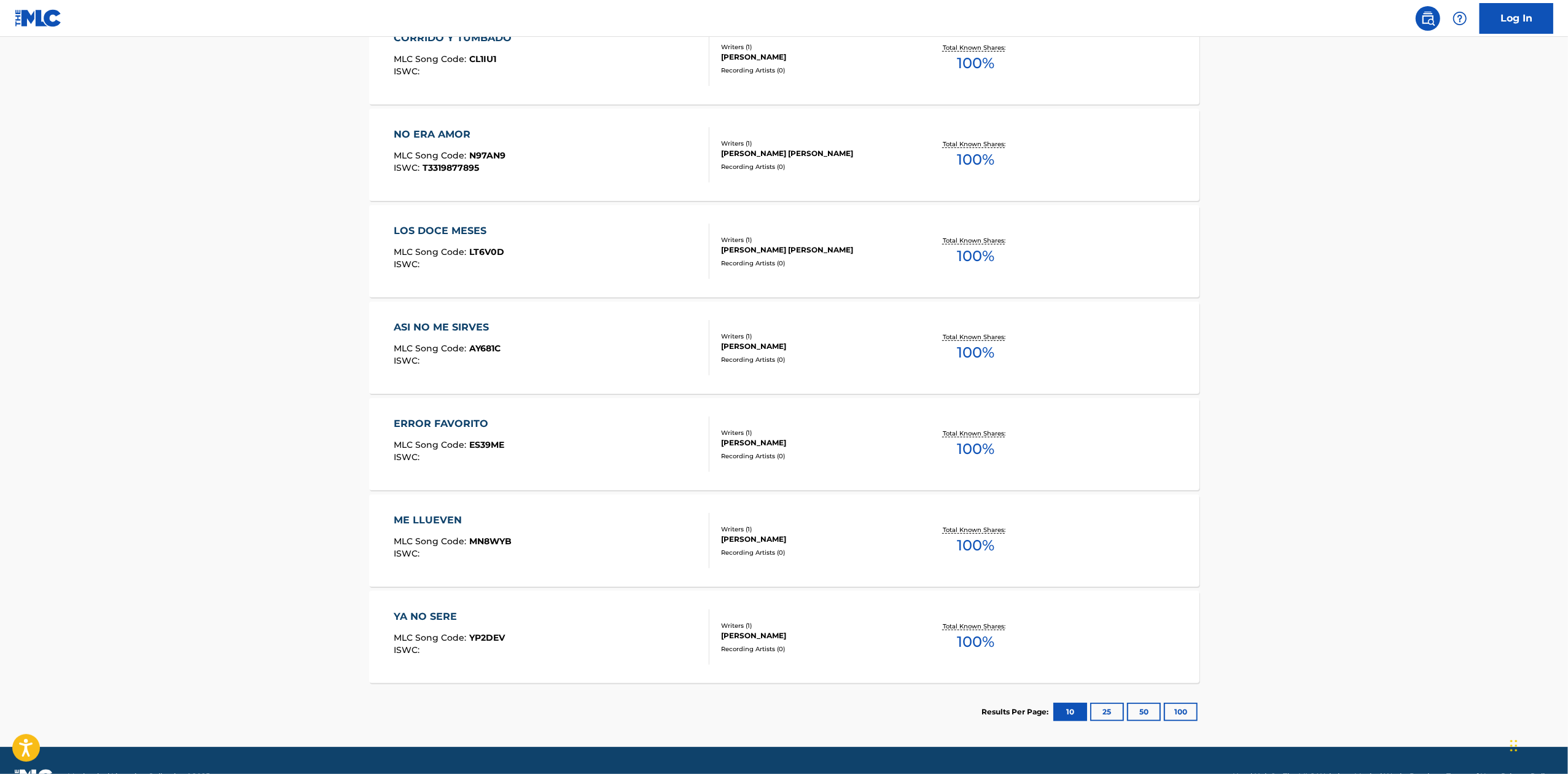
scroll to position [531, 0]
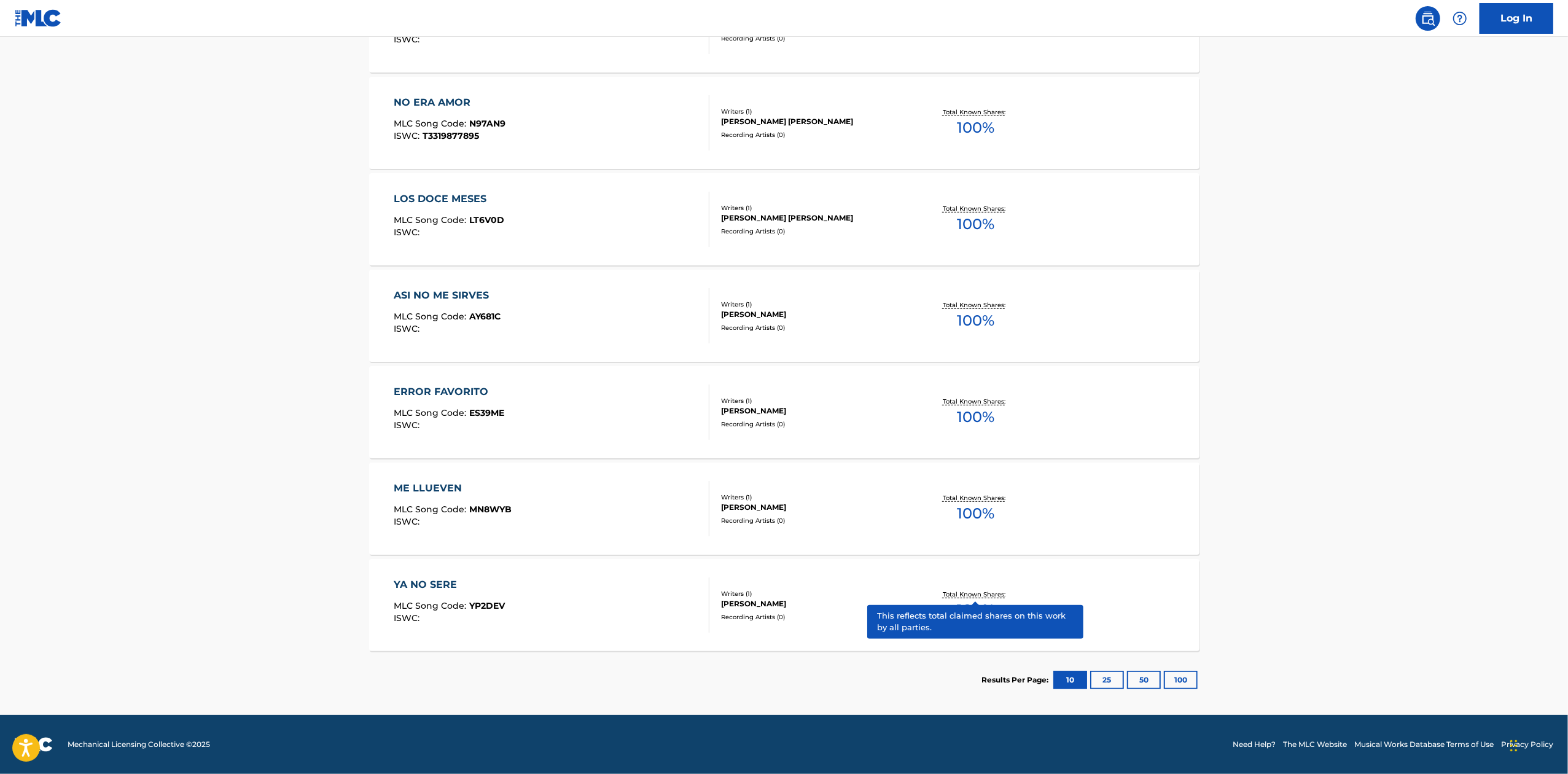
click at [990, 593] on p "Total Known Shares:" at bounding box center [976, 594] width 66 height 9
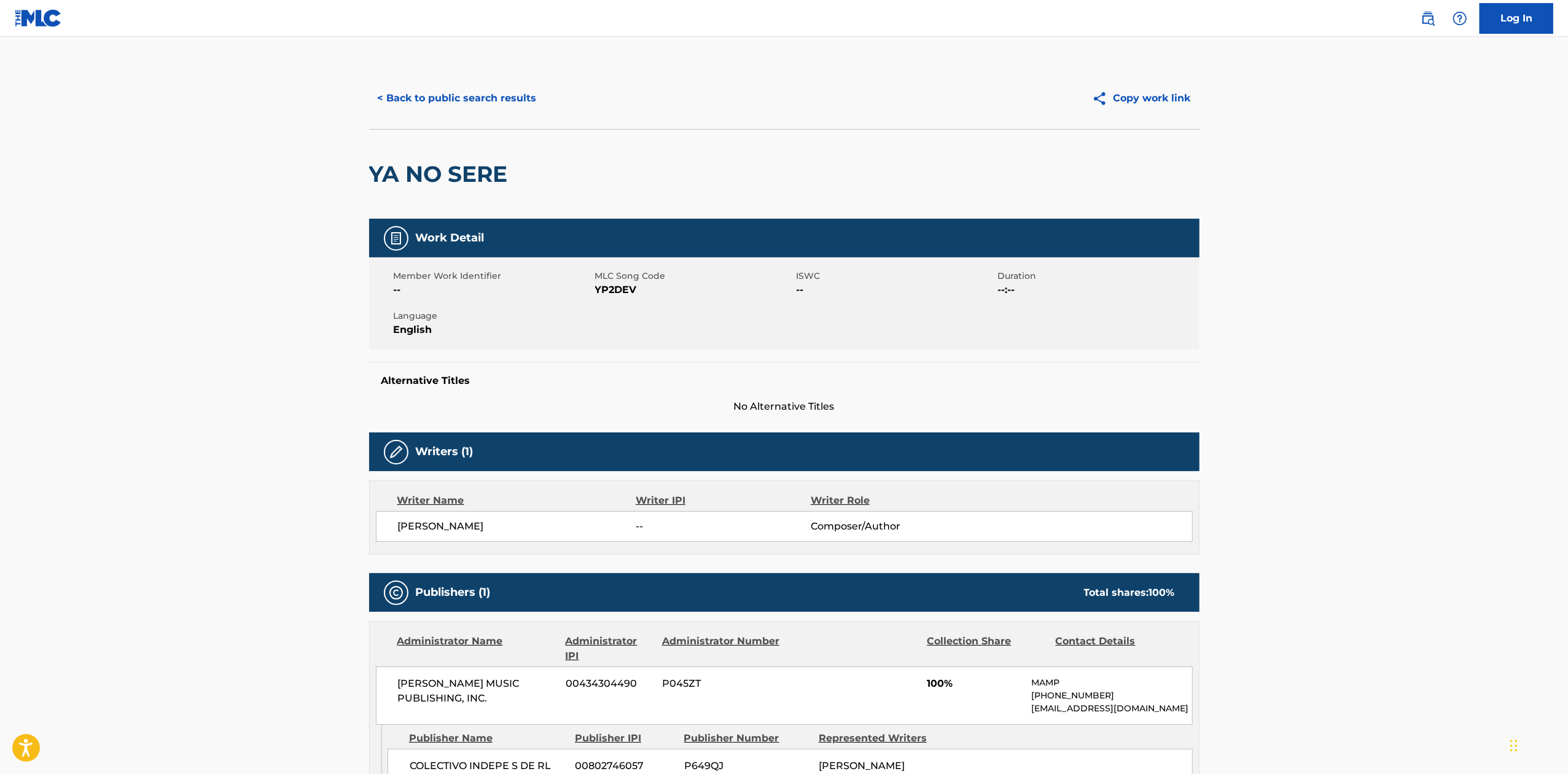
scroll to position [219, 0]
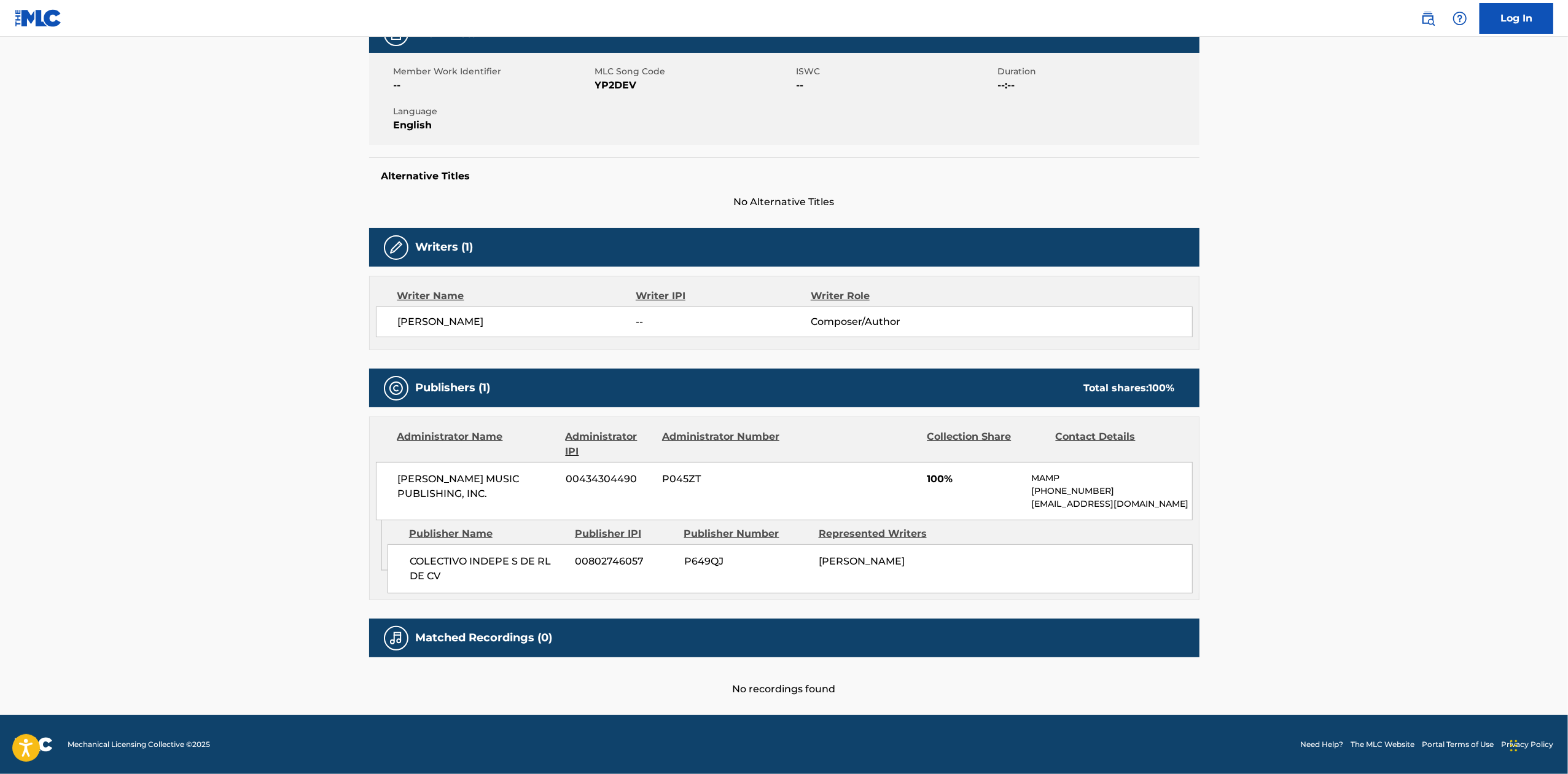
scroll to position [531, 0]
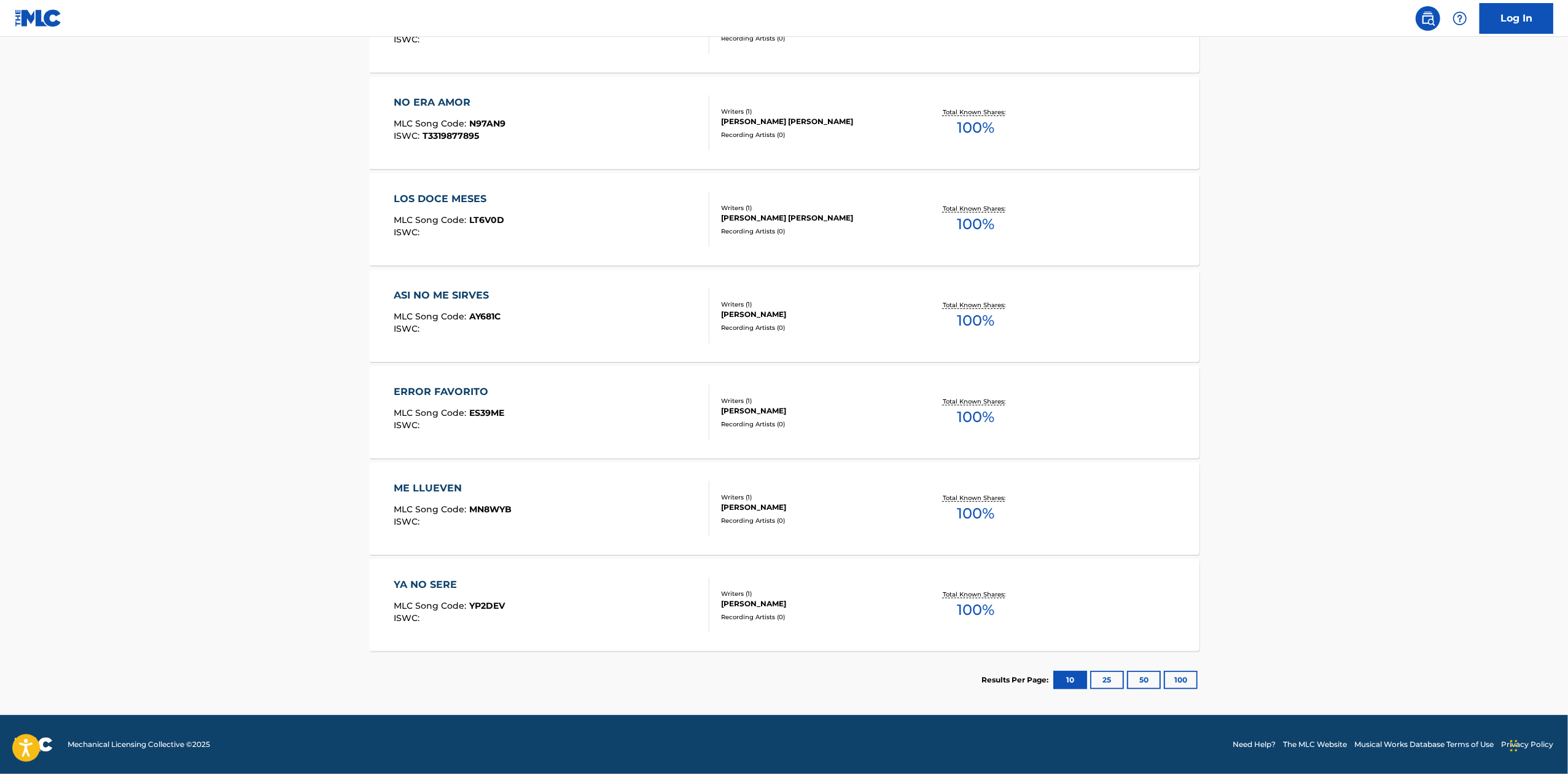
click at [967, 502] on span "100 %" at bounding box center [975, 513] width 38 height 22
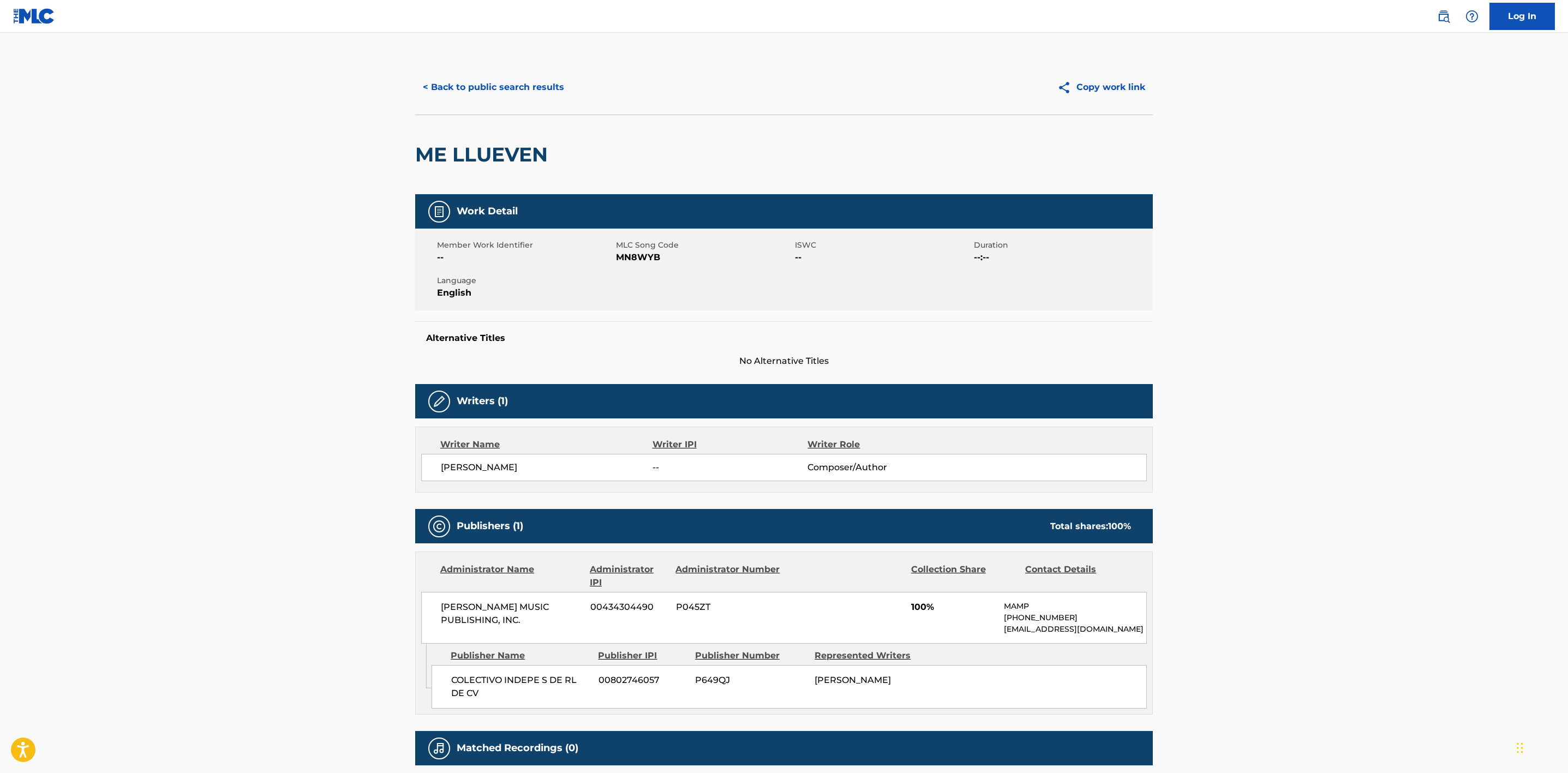
scroll to position [385, 0]
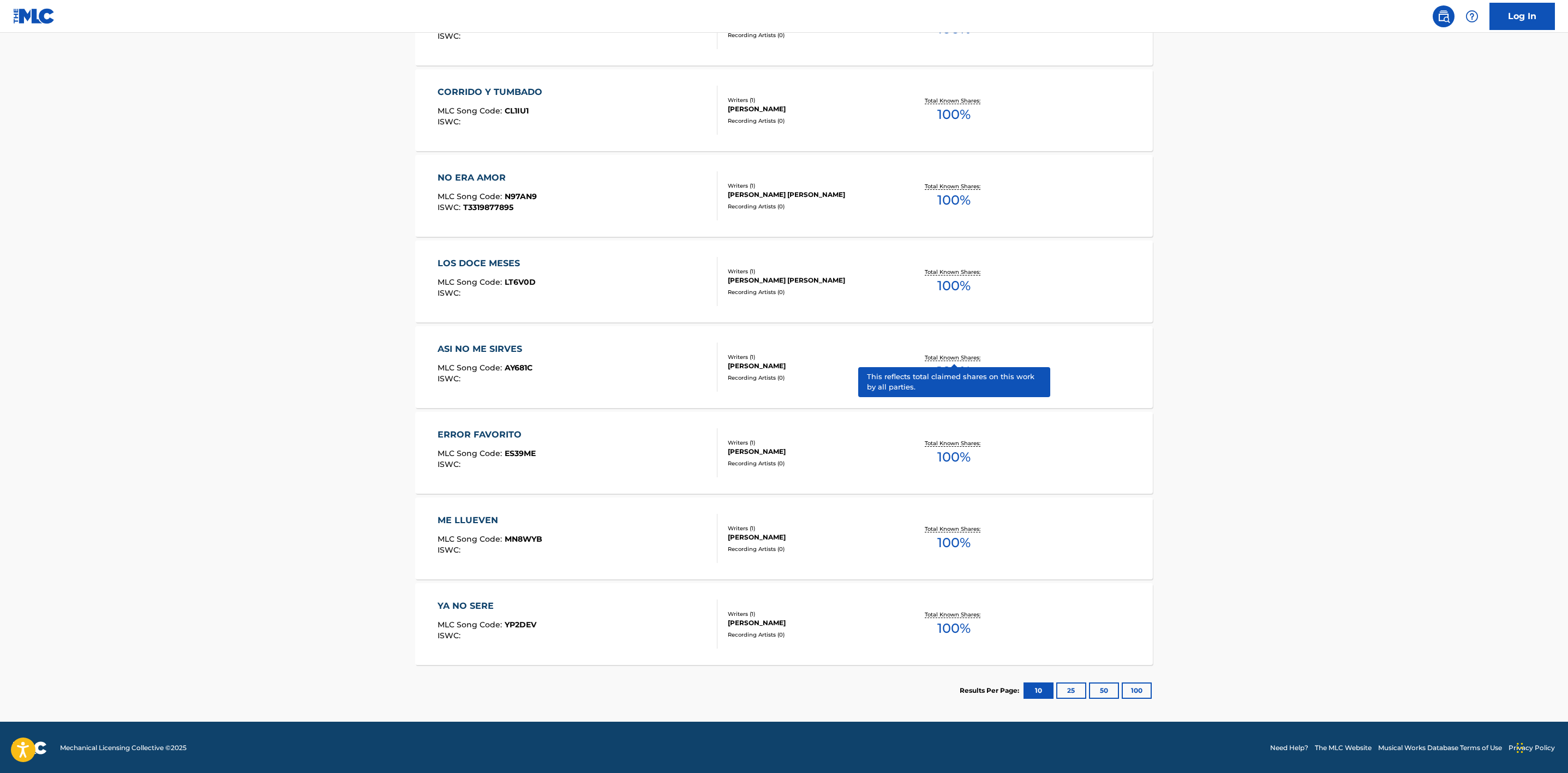
click at [971, 357] on p "Total Known Shares:" at bounding box center [954, 357] width 59 height 8
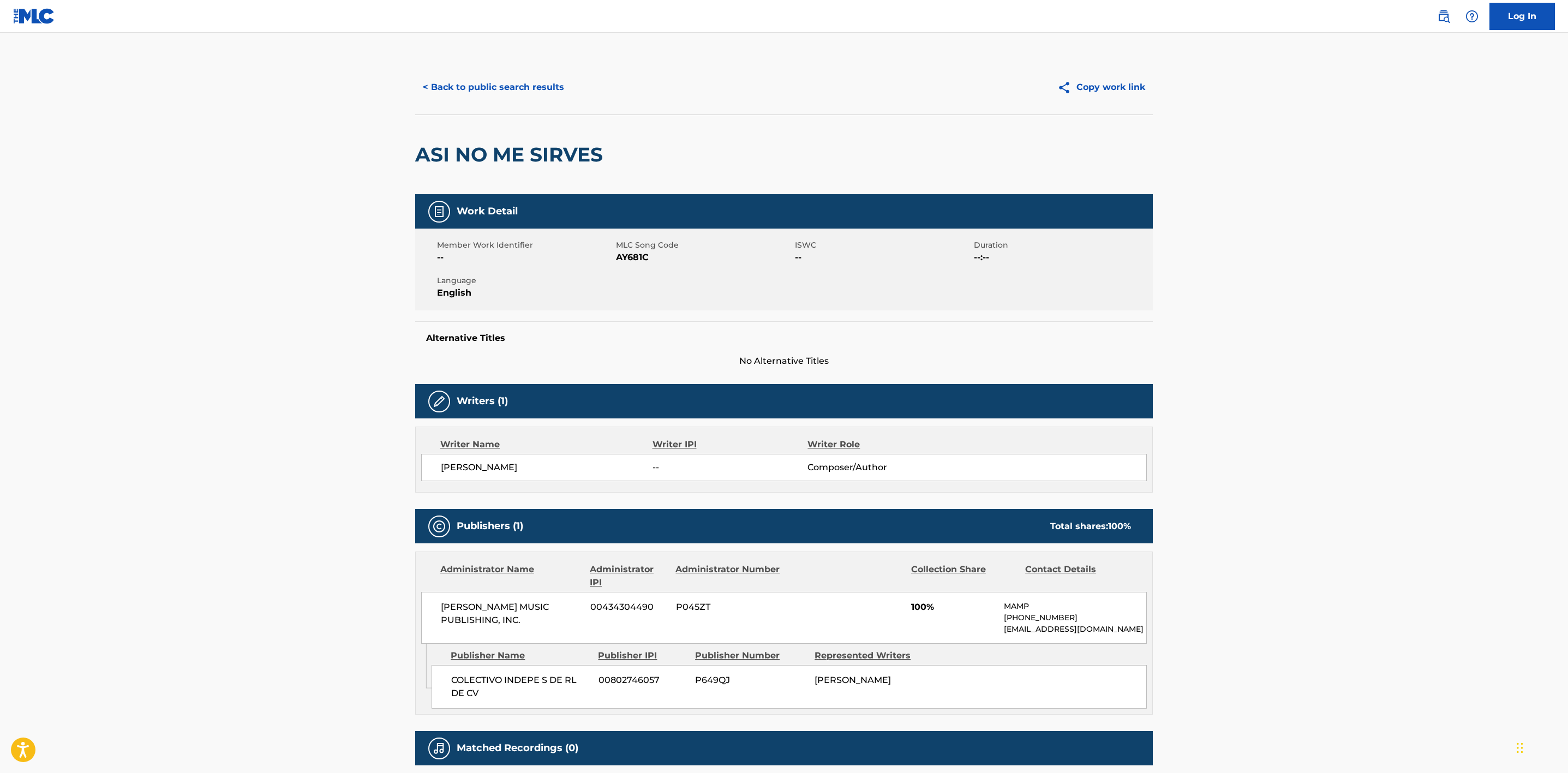
scroll to position [82, 0]
